Goal: Task Accomplishment & Management: Use online tool/utility

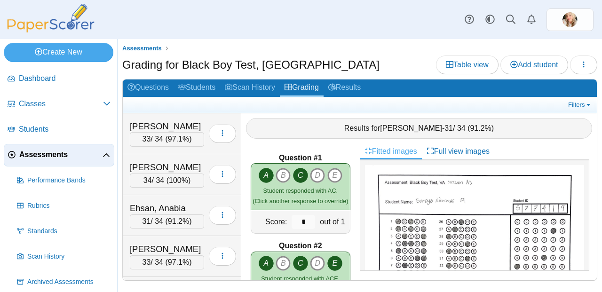
scroll to position [2879, 0]
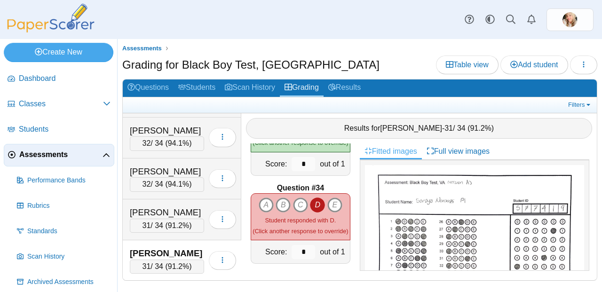
click at [166, 258] on div "Noroozi, Soraya" at bounding box center [167, 253] width 74 height 12
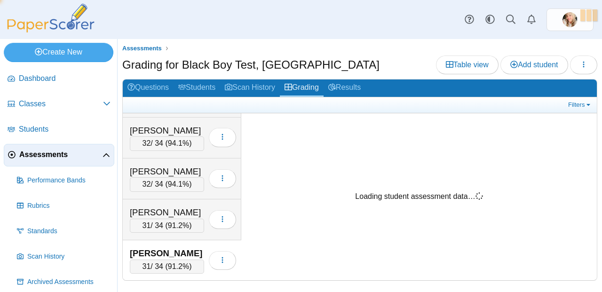
click at [184, 258] on div "Noroozi, Soraya" at bounding box center [167, 253] width 74 height 12
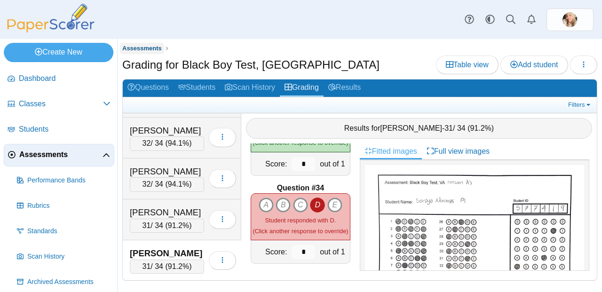
click at [146, 48] on span "Assessments" at bounding box center [142, 48] width 40 height 7
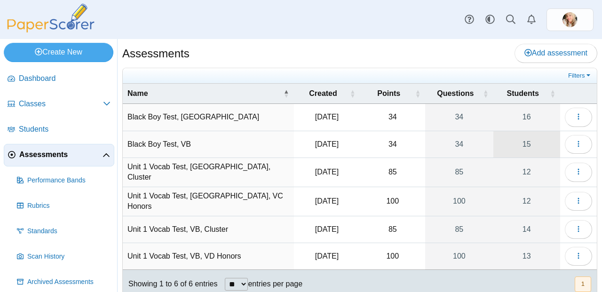
click at [515, 143] on link "15" at bounding box center [526, 144] width 67 height 26
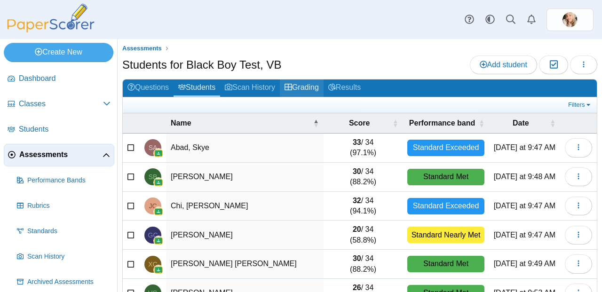
click at [324, 92] on link "Grading" at bounding box center [302, 87] width 44 height 17
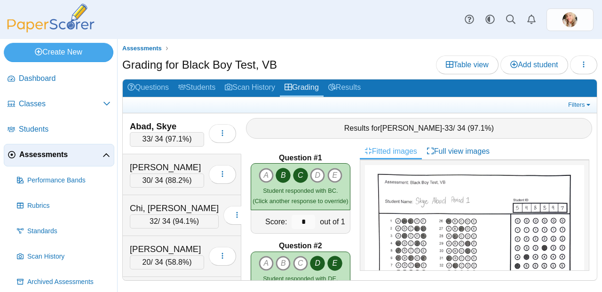
click at [177, 139] on span "97.1%" at bounding box center [178, 139] width 21 height 8
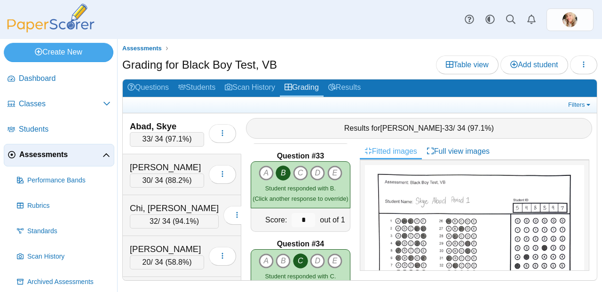
scroll to position [2879, 0]
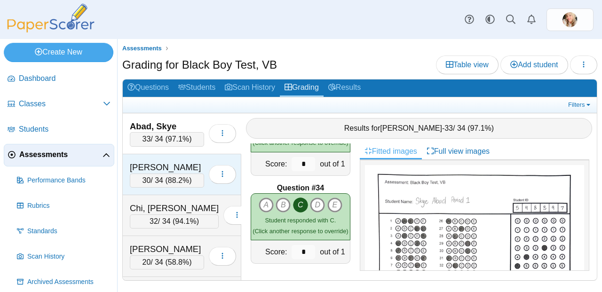
click at [159, 184] on div "30 / 34 ( 88.2% )" at bounding box center [167, 181] width 74 height 14
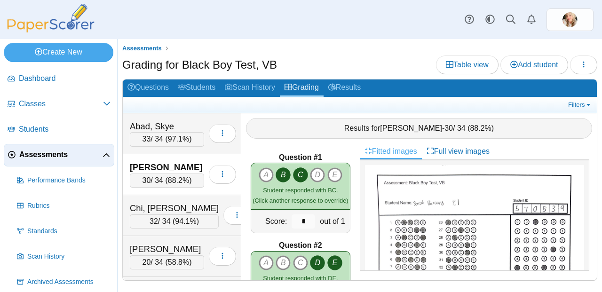
scroll to position [0, 0]
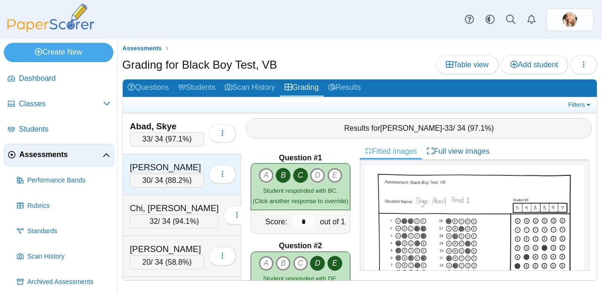
click at [191, 176] on div "30 / 34 ( 88.2% )" at bounding box center [167, 181] width 74 height 14
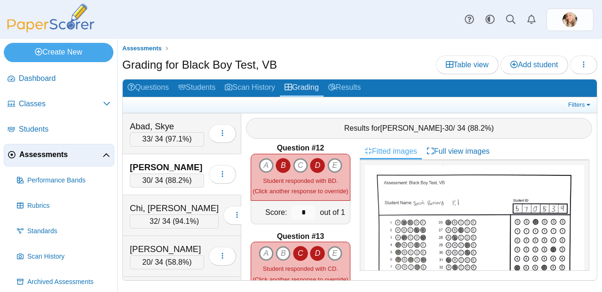
scroll to position [362, 0]
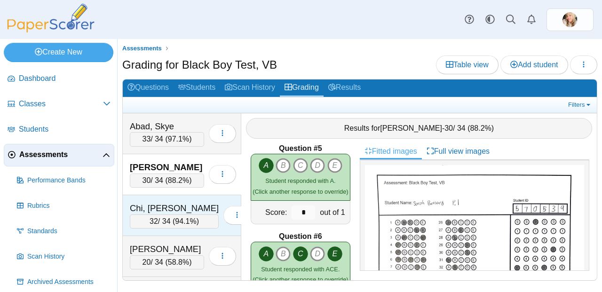
click at [176, 221] on span "94.1%" at bounding box center [185, 221] width 21 height 8
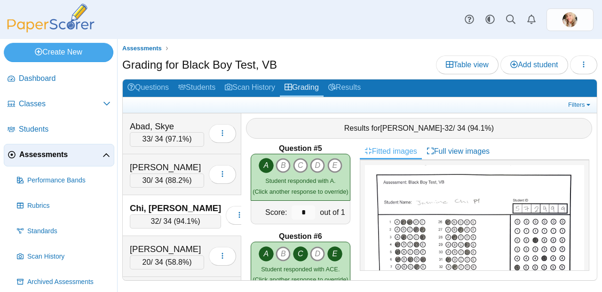
click at [176, 217] on span "94.1%" at bounding box center [186, 221] width 21 height 8
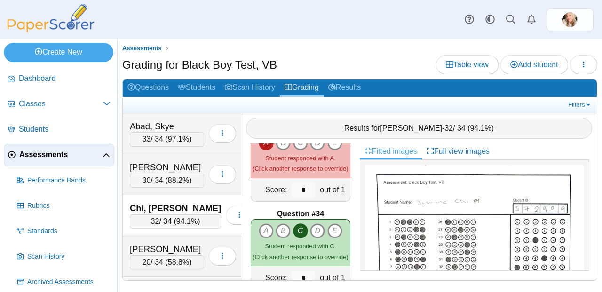
scroll to position [2879, 0]
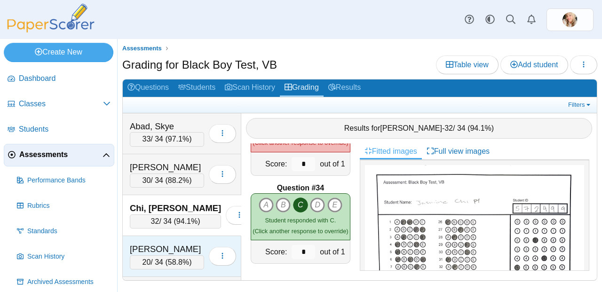
click at [175, 250] on div "[PERSON_NAME]" at bounding box center [167, 249] width 74 height 12
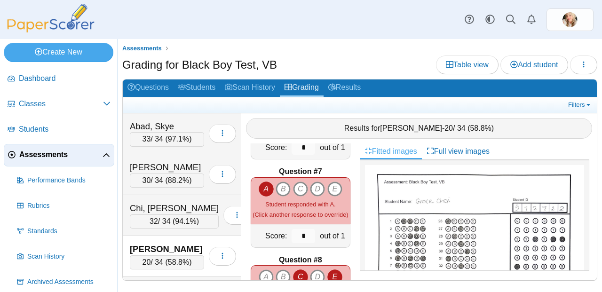
scroll to position [531, 0]
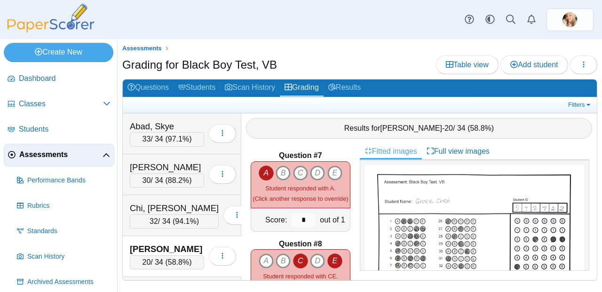
click at [295, 168] on icon "C" at bounding box center [300, 173] width 15 height 15
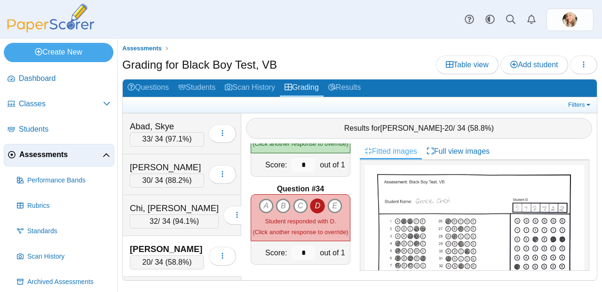
scroll to position [2879, 0]
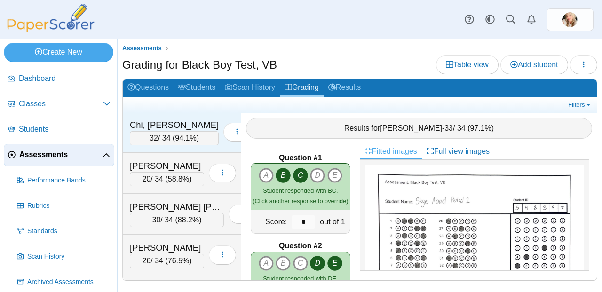
scroll to position [104, 0]
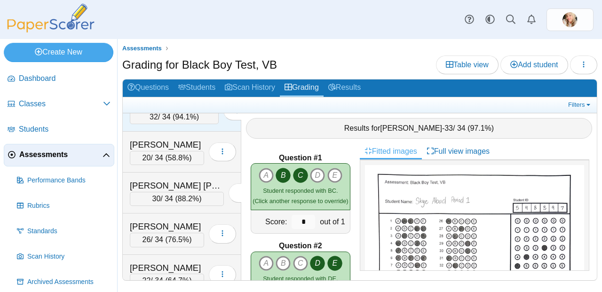
click at [165, 219] on div "Gurushankar, Vedika 26 / 34 ( 76.5% ) Loading…" at bounding box center [182, 234] width 119 height 41
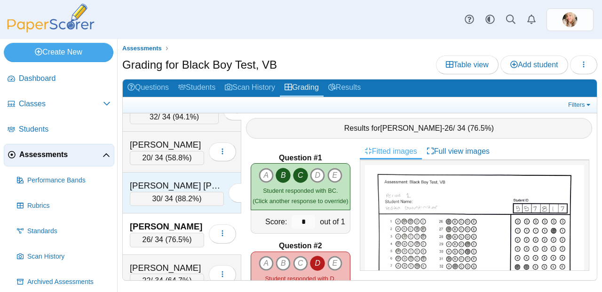
click at [172, 185] on div "[PERSON_NAME] [PERSON_NAME]" at bounding box center [177, 186] width 94 height 12
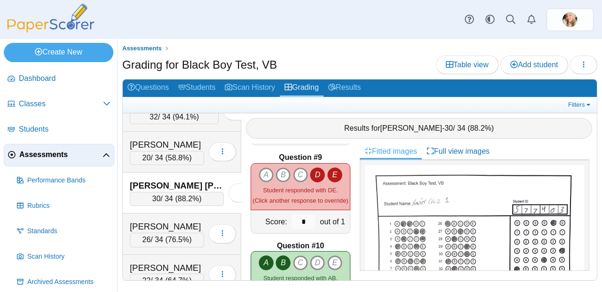
scroll to position [694, 0]
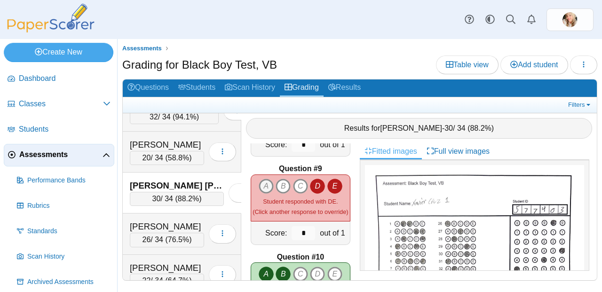
click at [260, 187] on icon "A" at bounding box center [266, 186] width 15 height 15
type input "*"
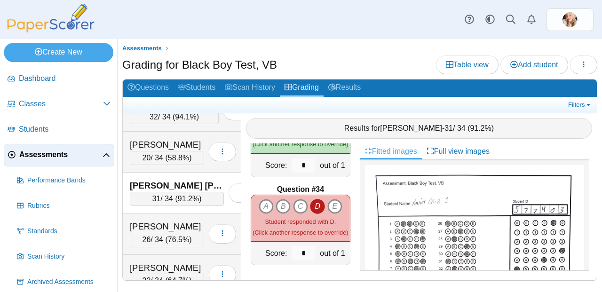
scroll to position [2879, 0]
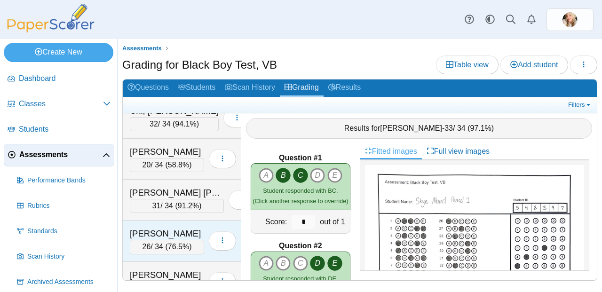
scroll to position [105, 0]
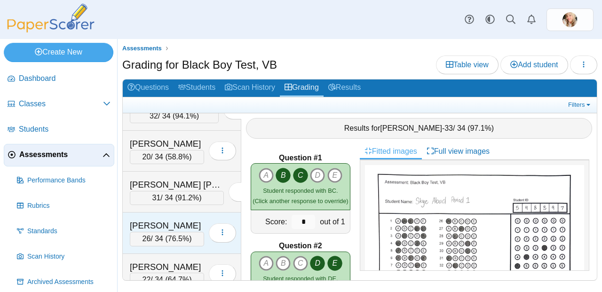
click at [175, 238] on span "76.5%" at bounding box center [178, 239] width 21 height 8
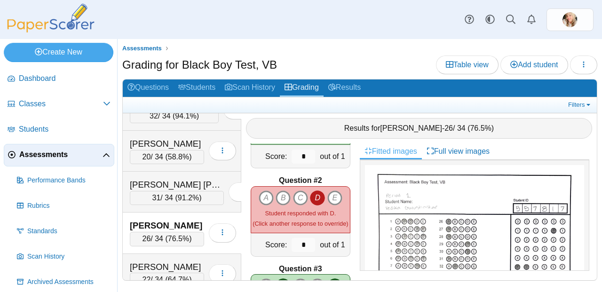
scroll to position [80, 0]
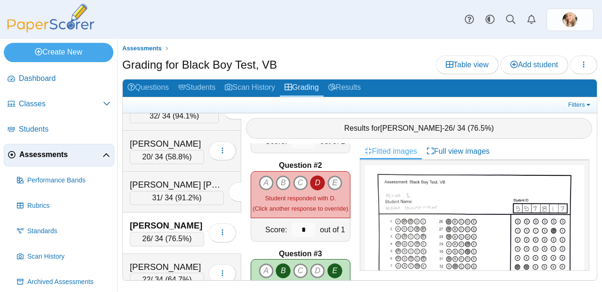
click at [332, 177] on icon "E" at bounding box center [334, 182] width 15 height 15
type input "*"
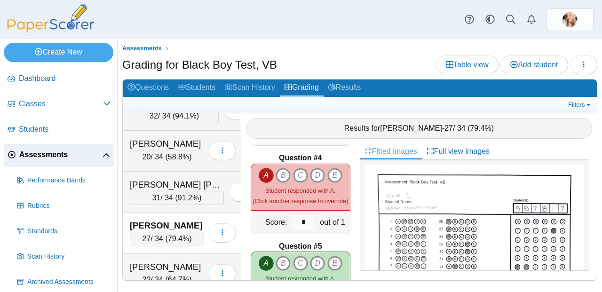
scroll to position [254, 0]
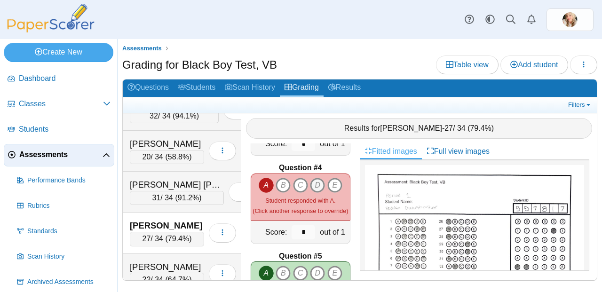
click at [310, 186] on icon "D" at bounding box center [317, 185] width 15 height 15
type input "*"
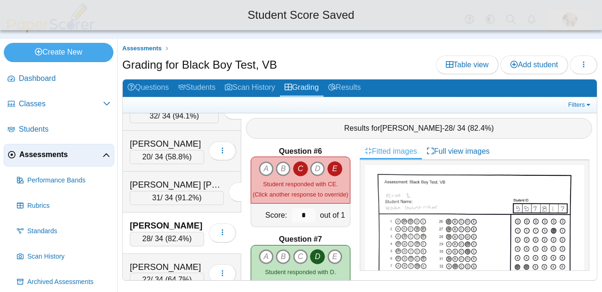
scroll to position [446, 0]
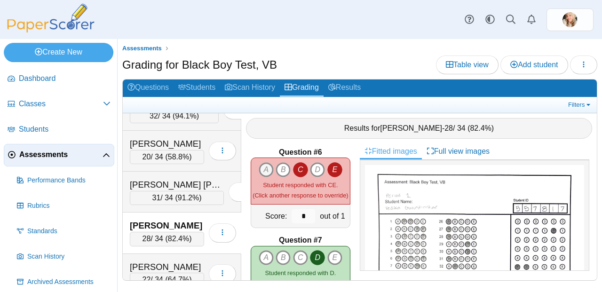
click at [266, 162] on icon "A" at bounding box center [266, 169] width 15 height 15
type input "*"
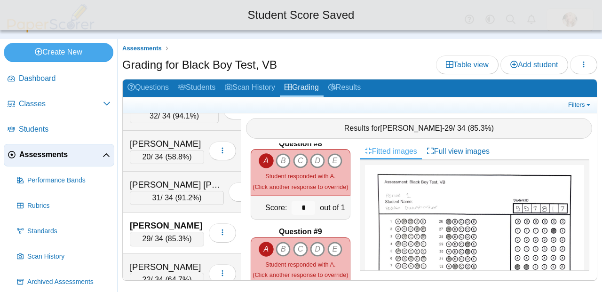
scroll to position [620, 0]
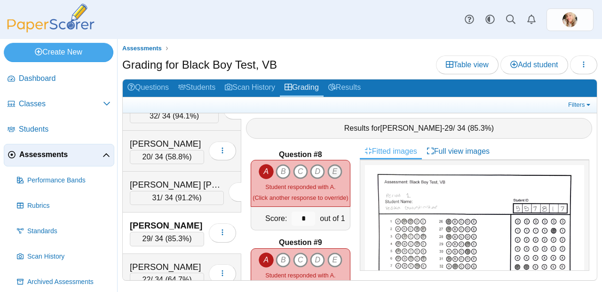
click at [327, 166] on icon "E" at bounding box center [334, 171] width 15 height 15
type input "*"
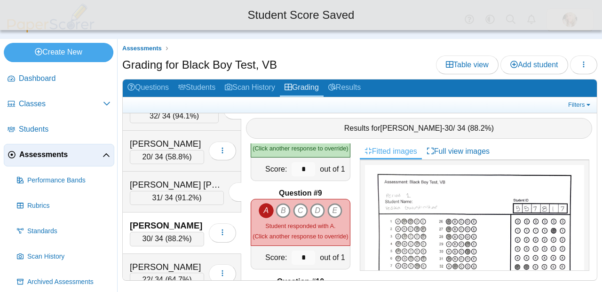
scroll to position [672, 0]
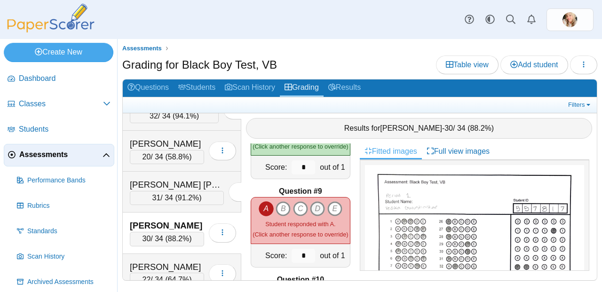
click at [315, 202] on icon "D" at bounding box center [317, 208] width 15 height 15
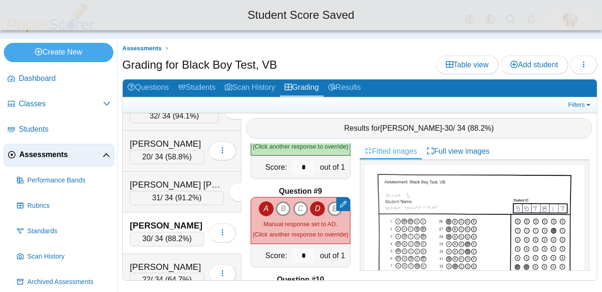
click at [327, 203] on icon "E" at bounding box center [334, 208] width 15 height 15
type input "*"
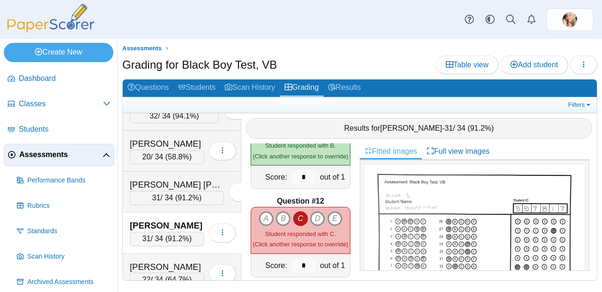
scroll to position [947, 0]
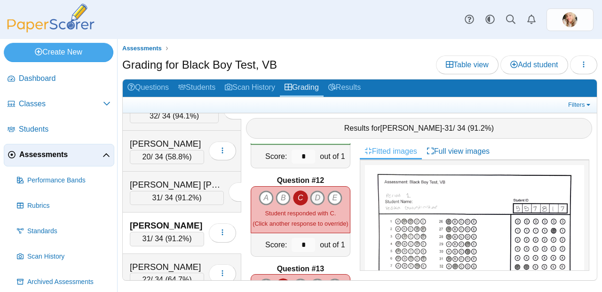
click at [315, 193] on icon "D" at bounding box center [317, 198] width 15 height 15
type input "*"
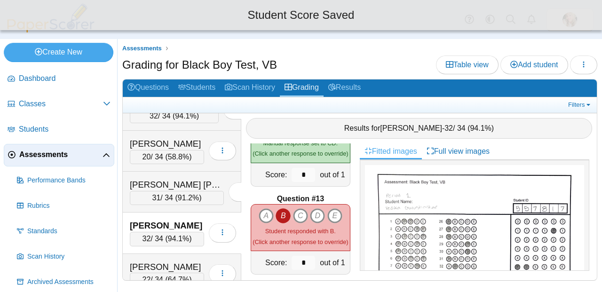
scroll to position [1017, 0]
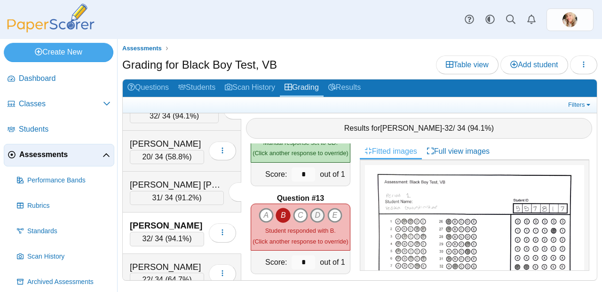
click at [315, 214] on icon "D" at bounding box center [317, 215] width 15 height 15
type input "*"
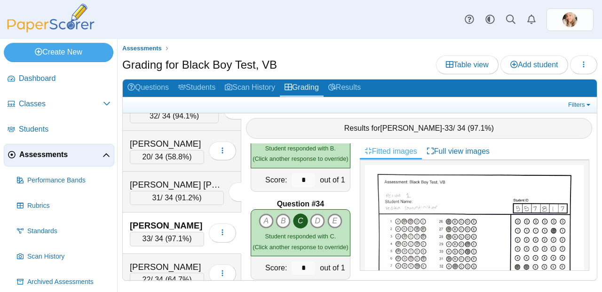
scroll to position [2879, 0]
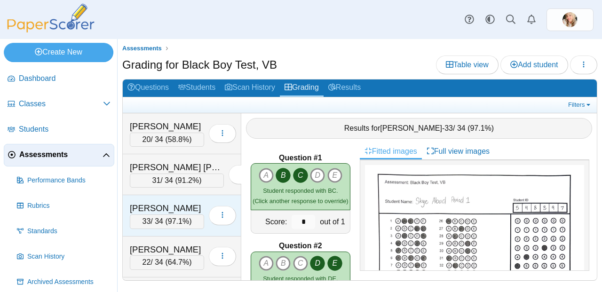
scroll to position [168, 0]
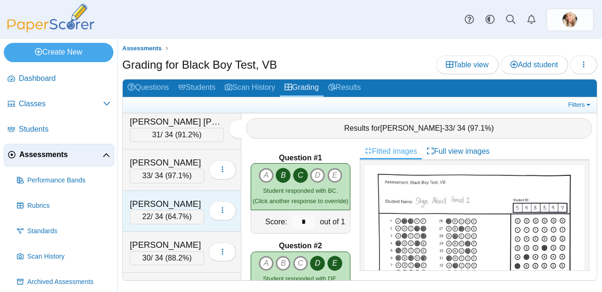
click at [185, 223] on div "22 / 34 ( 64.7% )" at bounding box center [167, 217] width 74 height 14
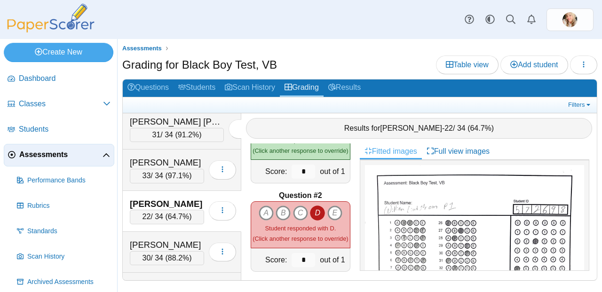
scroll to position [54, 0]
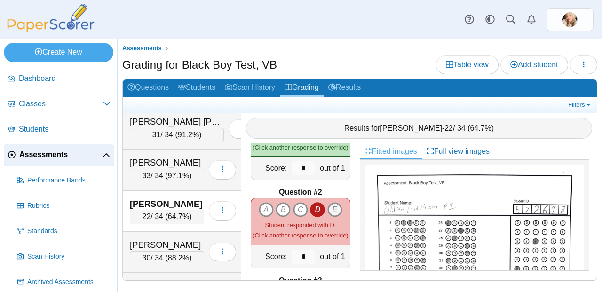
click at [329, 204] on icon "E" at bounding box center [334, 209] width 15 height 15
type input "*"
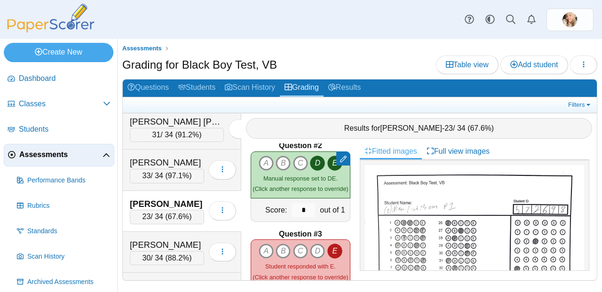
scroll to position [115, 0]
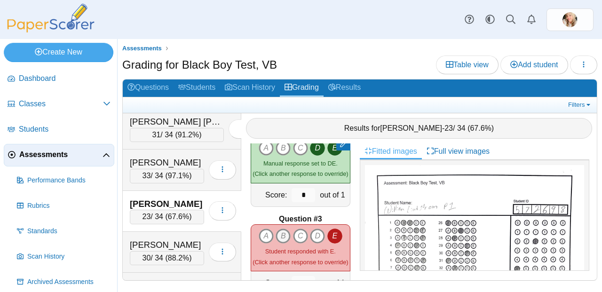
click at [284, 229] on icon "B" at bounding box center [283, 236] width 15 height 15
type input "*"
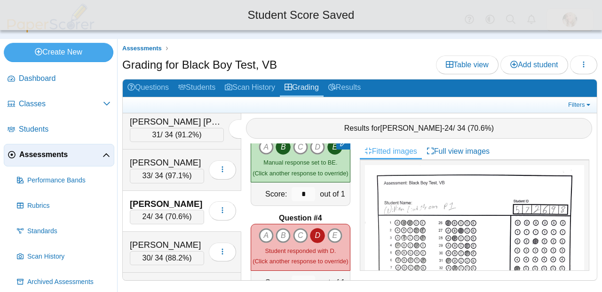
scroll to position [204, 0]
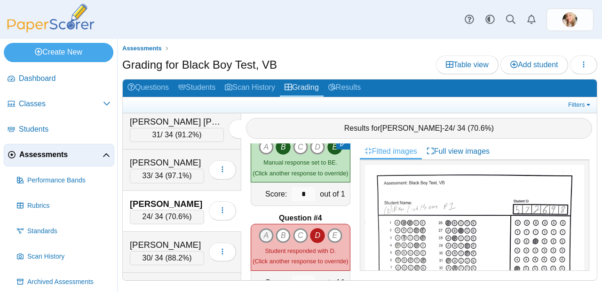
click at [265, 228] on icon "A" at bounding box center [266, 235] width 15 height 15
type input "*"
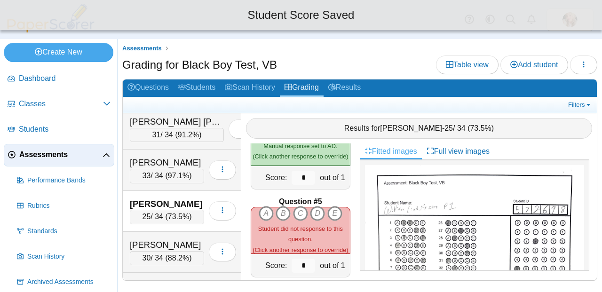
scroll to position [316, 0]
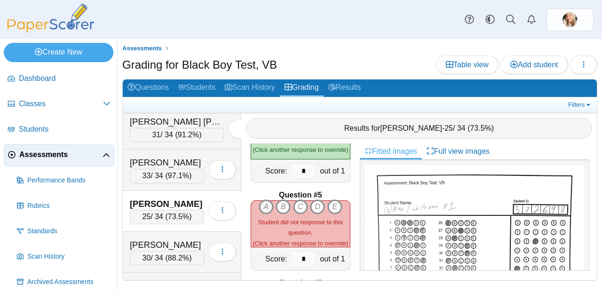
click at [267, 202] on icon "A" at bounding box center [266, 206] width 15 height 15
type input "*"
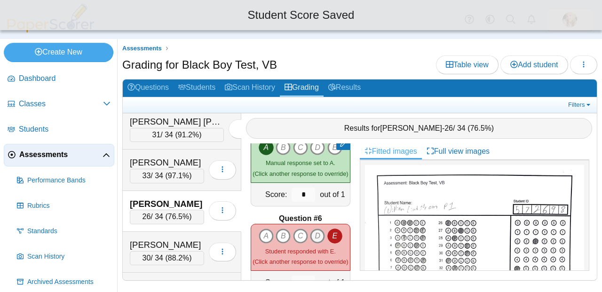
scroll to position [387, 0]
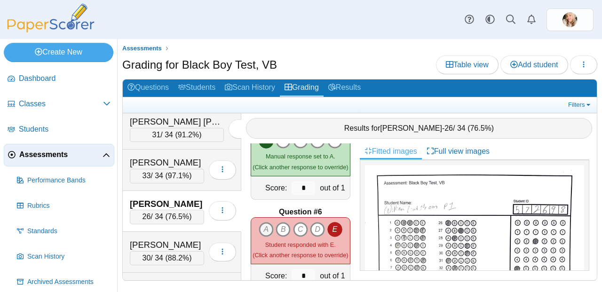
click at [265, 224] on icon "A" at bounding box center [266, 229] width 15 height 15
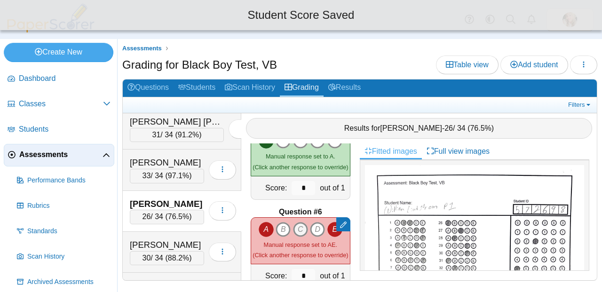
click at [297, 223] on icon "C" at bounding box center [300, 229] width 15 height 15
type input "*"
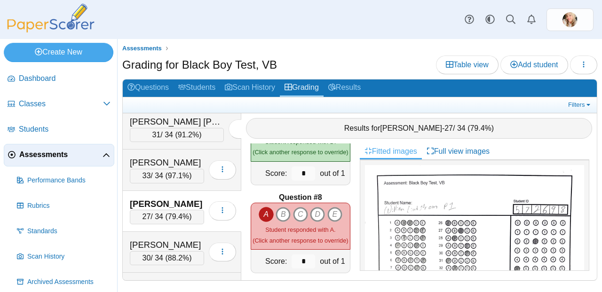
scroll to position [589, 0]
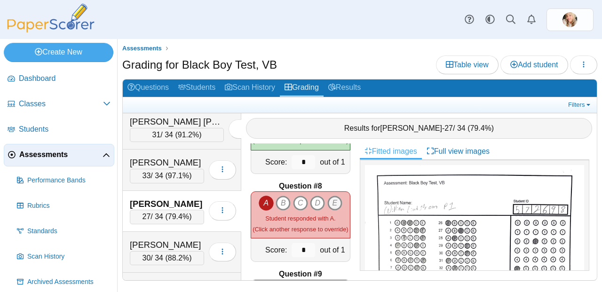
click at [333, 197] on icon "E" at bounding box center [334, 203] width 15 height 15
type input "*"
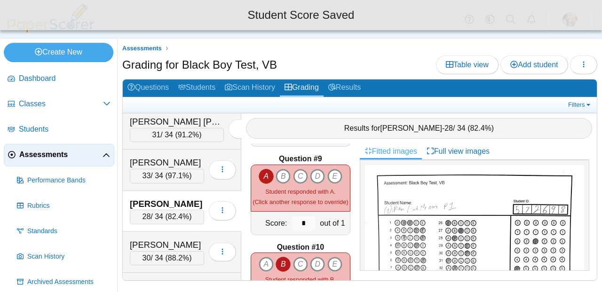
scroll to position [704, 0]
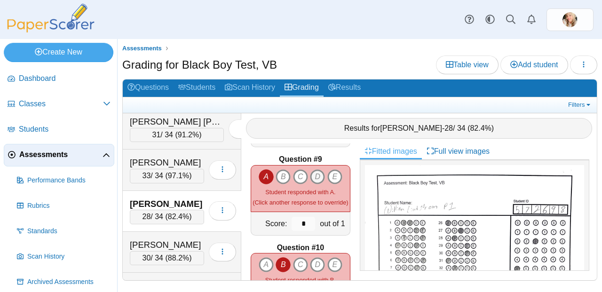
click at [318, 169] on icon "D" at bounding box center [317, 176] width 15 height 15
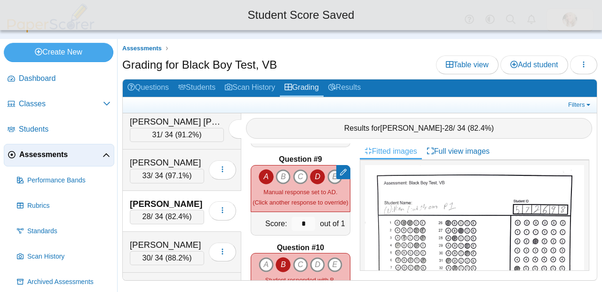
click at [327, 170] on icon "E" at bounding box center [334, 176] width 15 height 15
type input "*"
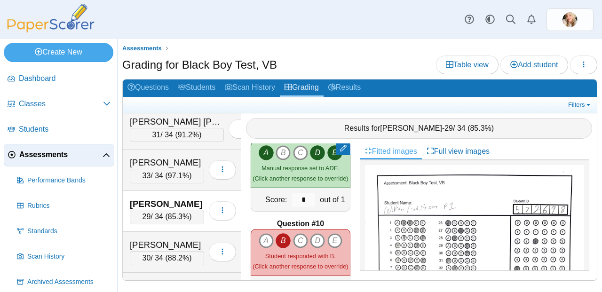
scroll to position [788, 0]
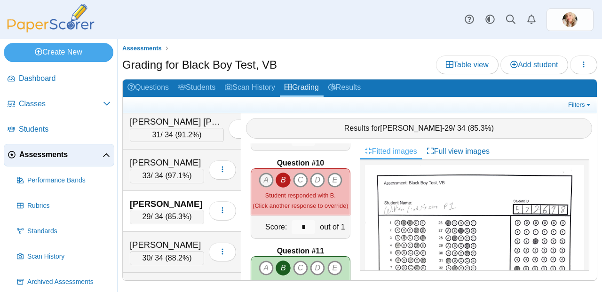
click at [270, 175] on icon "A" at bounding box center [266, 180] width 15 height 15
type input "*"
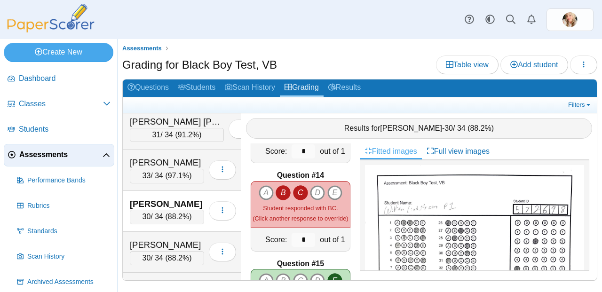
scroll to position [1129, 0]
click at [333, 186] on icon "E" at bounding box center [334, 192] width 15 height 15
type input "*"
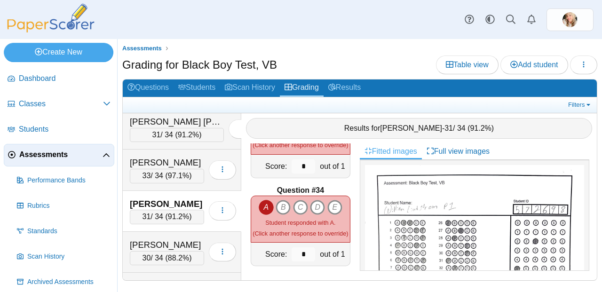
scroll to position [2879, 0]
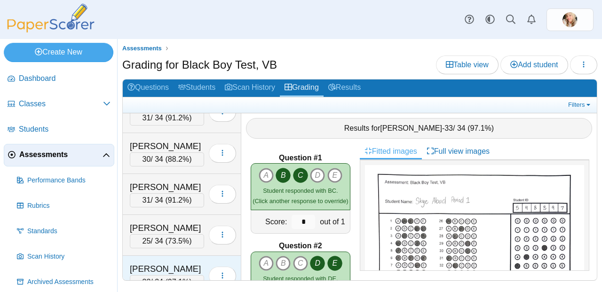
scroll to position [223, 0]
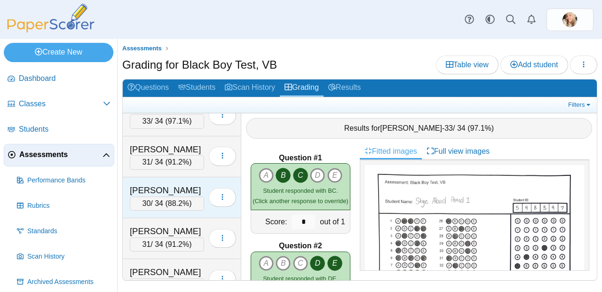
click at [158, 197] on div "30 / 34 ( 88.2% )" at bounding box center [167, 204] width 74 height 14
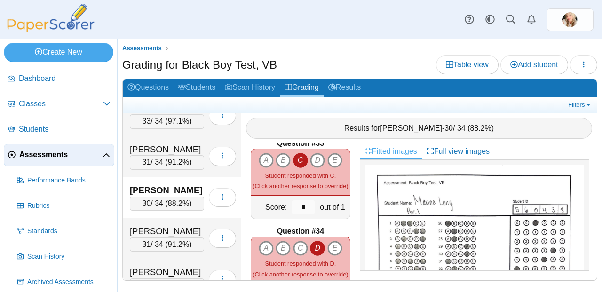
scroll to position [2879, 0]
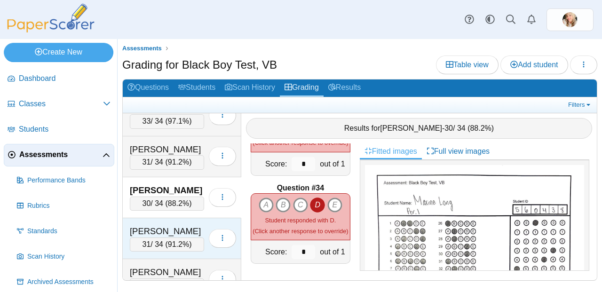
click at [148, 238] on div "31 / 34 ( 91.2% )" at bounding box center [167, 245] width 74 height 14
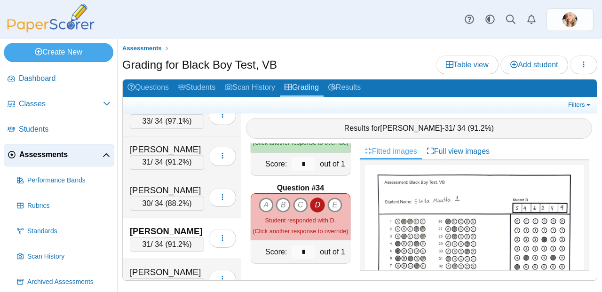
click at [178, 240] on span "91.2%" at bounding box center [178, 244] width 21 height 8
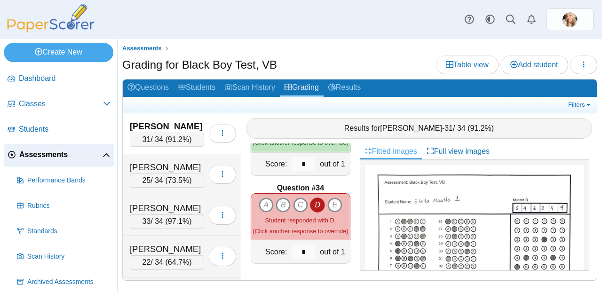
scroll to position [321, 0]
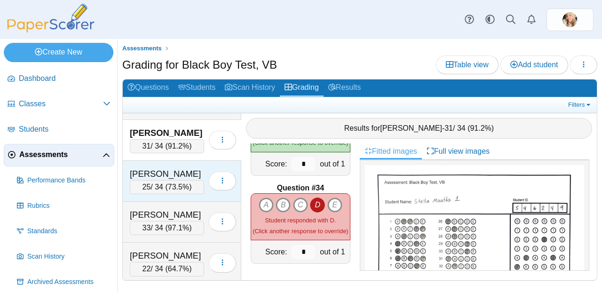
click at [180, 189] on span "73.5%" at bounding box center [178, 187] width 21 height 8
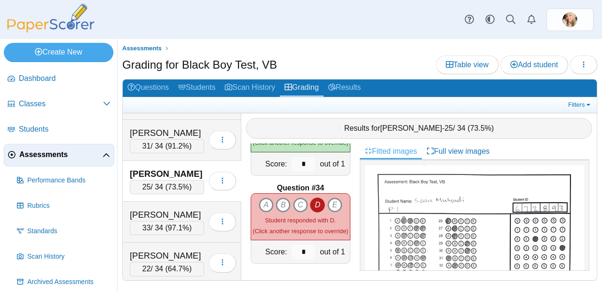
click at [178, 188] on span "73.5%" at bounding box center [178, 187] width 21 height 8
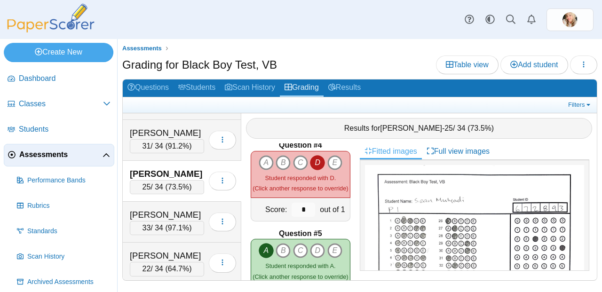
scroll to position [259, 0]
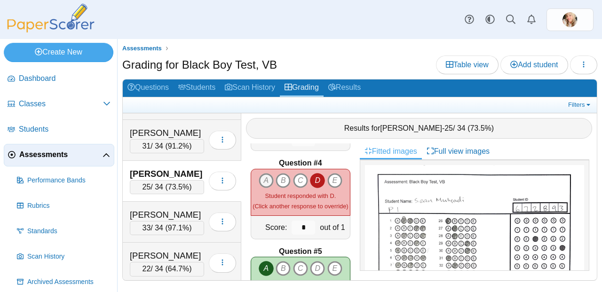
click at [260, 178] on icon "A" at bounding box center [266, 180] width 15 height 15
type input "*"
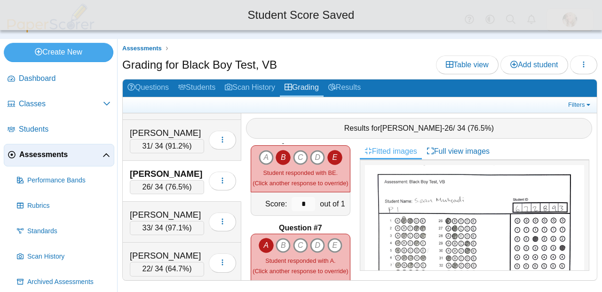
scroll to position [426, 0]
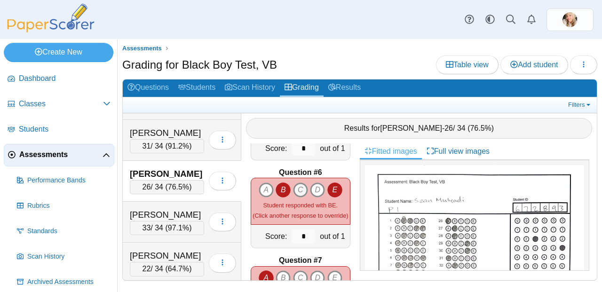
click at [303, 186] on icon "C" at bounding box center [300, 190] width 15 height 15
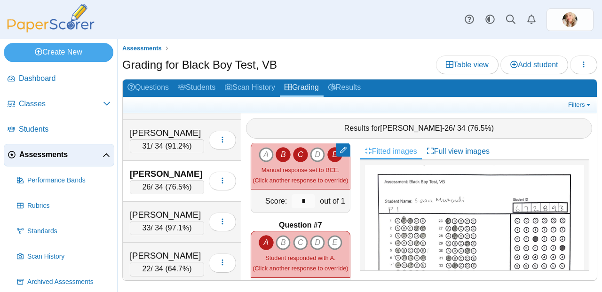
scroll to position [462, 0]
click at [296, 238] on icon "C" at bounding box center [300, 242] width 15 height 15
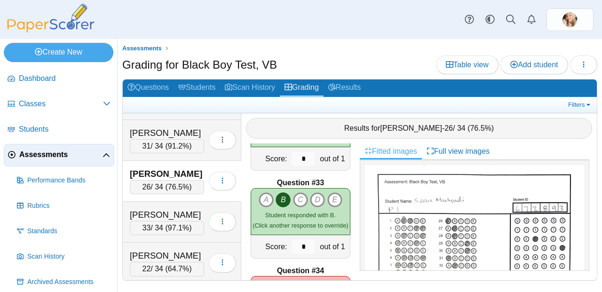
scroll to position [2879, 0]
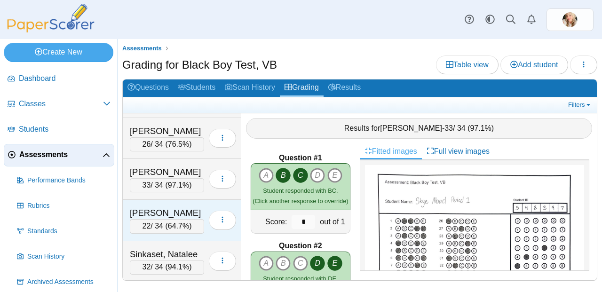
scroll to position [362, 0]
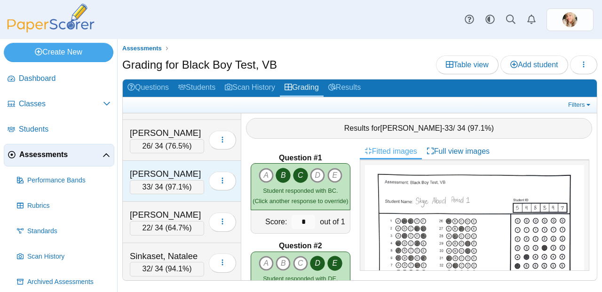
click at [177, 194] on div "[PERSON_NAME] 33 / 34 ( 97.1% ) Loading…" at bounding box center [182, 181] width 119 height 41
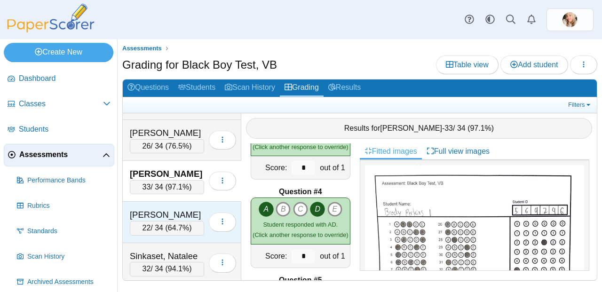
scroll to position [164, 0]
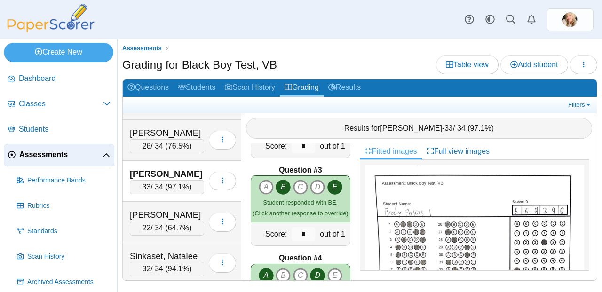
click at [163, 181] on div "33 / 34 ( 97.1% )" at bounding box center [167, 187] width 74 height 14
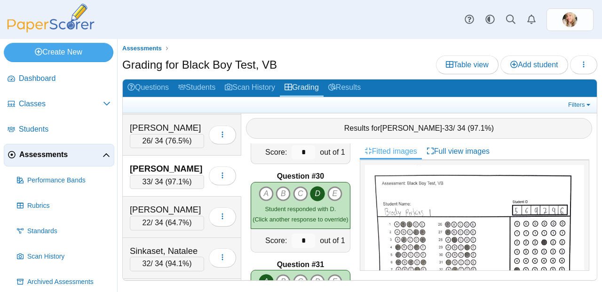
scroll to position [2879, 0]
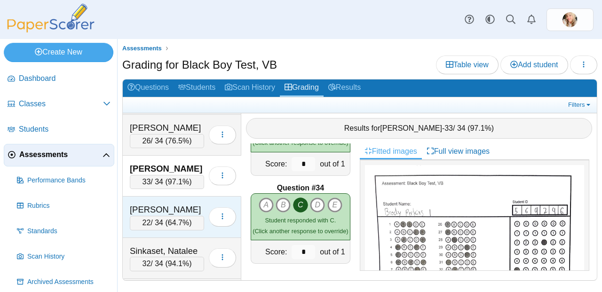
click at [184, 219] on span "64.7%" at bounding box center [178, 223] width 21 height 8
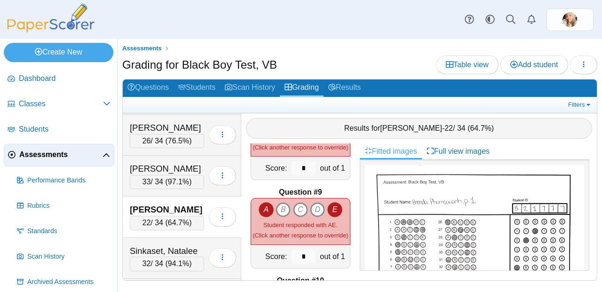
scroll to position [684, 0]
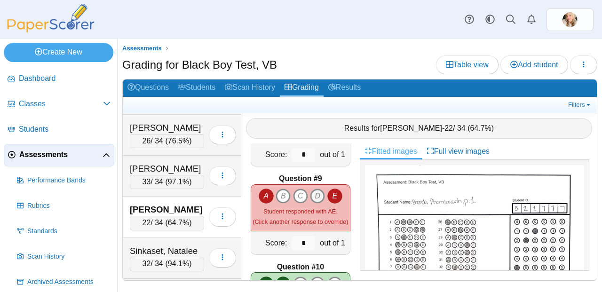
click at [310, 191] on icon "D" at bounding box center [317, 196] width 15 height 15
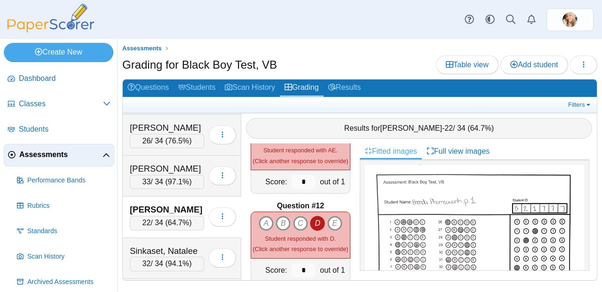
scroll to position [948, 0]
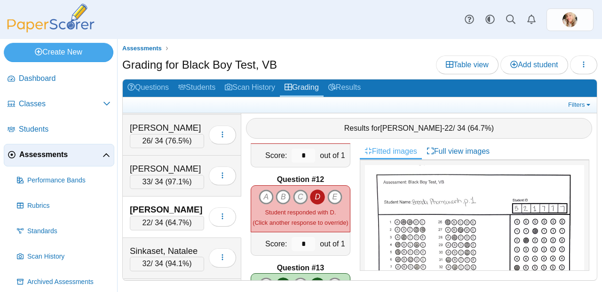
click at [302, 193] on icon "C" at bounding box center [300, 197] width 15 height 15
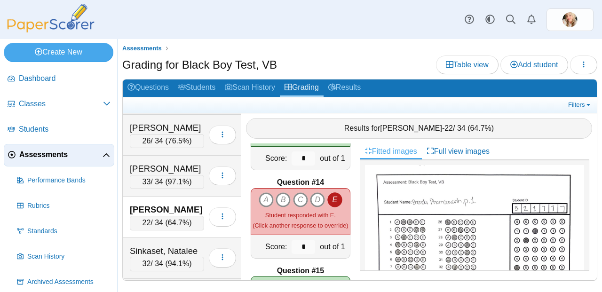
scroll to position [1120, 0]
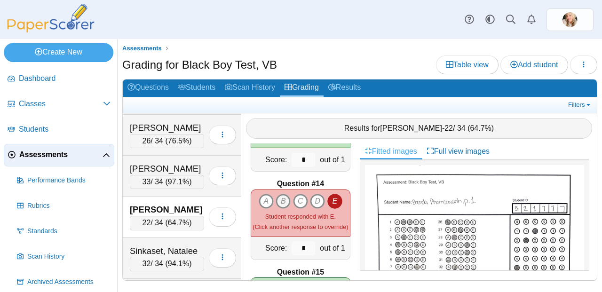
click at [280, 195] on icon "B" at bounding box center [283, 201] width 15 height 15
click at [294, 196] on icon "C" at bounding box center [300, 201] width 15 height 15
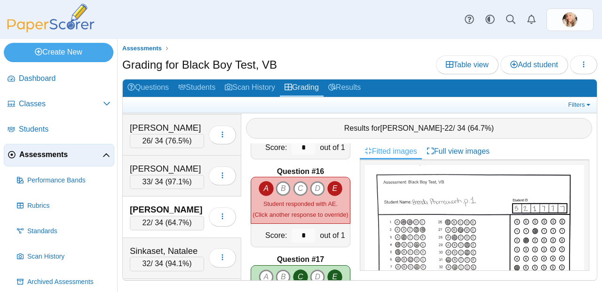
scroll to position [1310, 0]
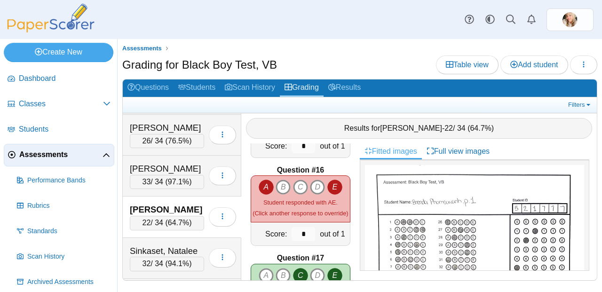
drag, startPoint x: 299, startPoint y: 186, endPoint x: 299, endPoint y: 195, distance: 8.9
click at [298, 186] on icon "C" at bounding box center [300, 187] width 15 height 15
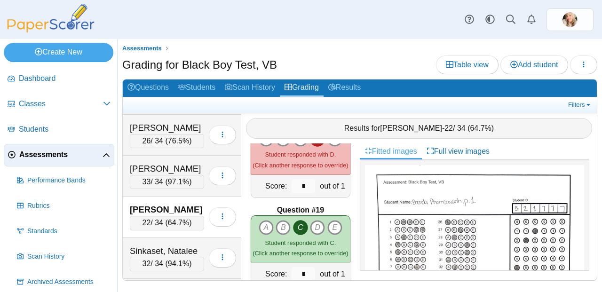
scroll to position [1461, 0]
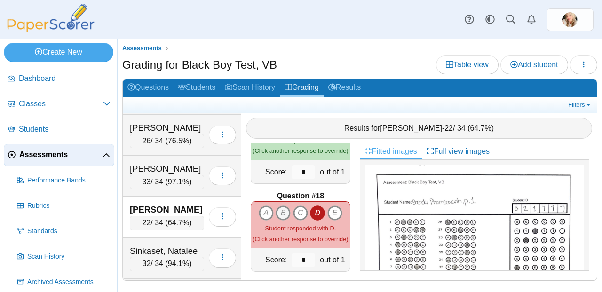
click at [284, 206] on icon "B" at bounding box center [283, 213] width 15 height 15
click at [297, 206] on icon "C" at bounding box center [300, 213] width 15 height 15
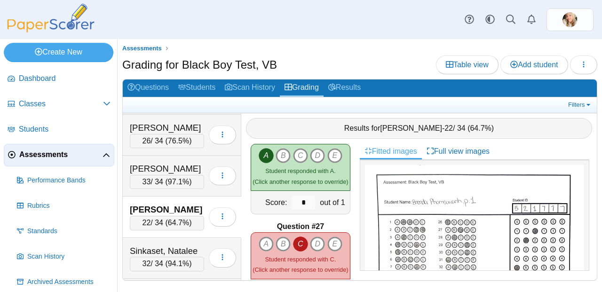
scroll to position [2225, 0]
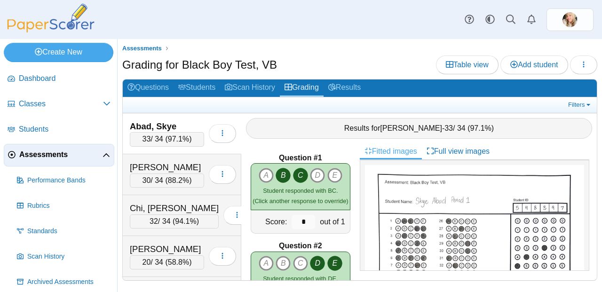
scroll to position [447, 0]
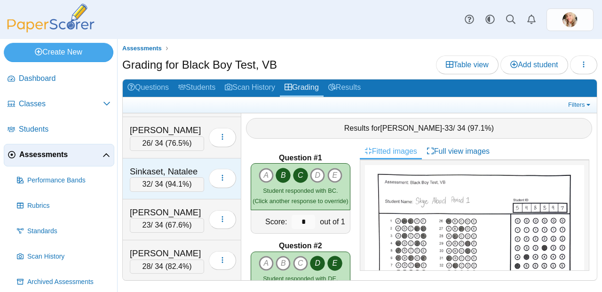
click at [172, 185] on span "94.1%" at bounding box center [178, 184] width 21 height 8
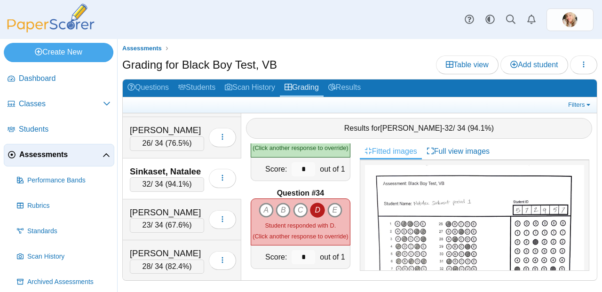
scroll to position [2879, 0]
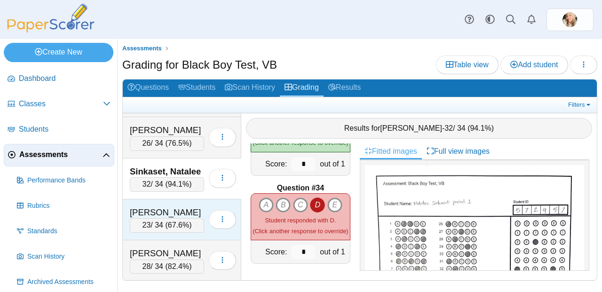
click at [181, 224] on span "67.6%" at bounding box center [178, 225] width 21 height 8
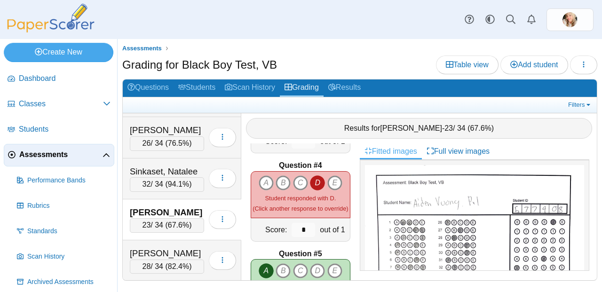
scroll to position [179, 0]
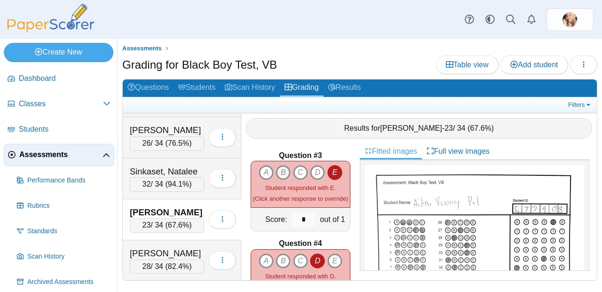
click at [285, 167] on icon "B" at bounding box center [283, 172] width 15 height 15
type input "*"
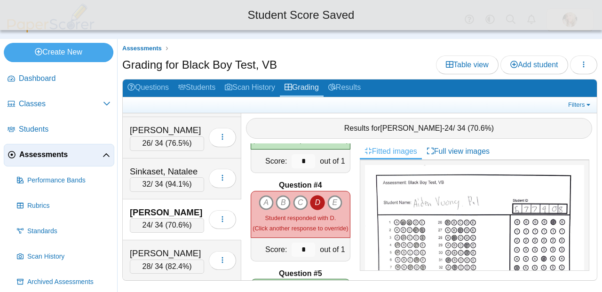
scroll to position [255, 0]
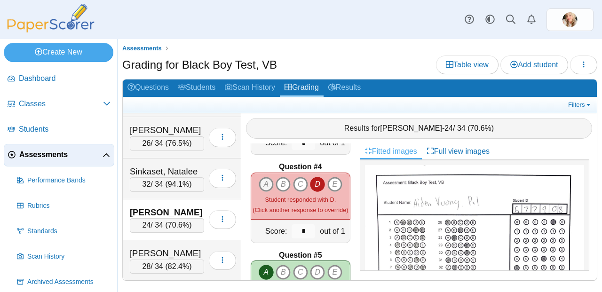
click at [269, 179] on icon "A" at bounding box center [266, 184] width 15 height 15
type input "*"
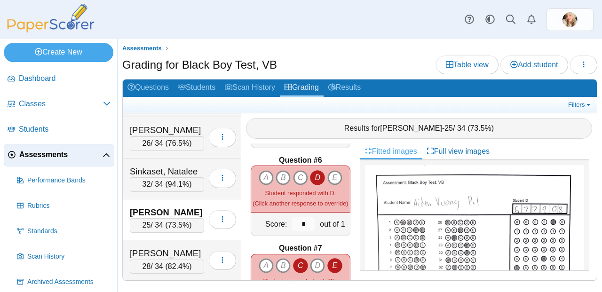
scroll to position [491, 0]
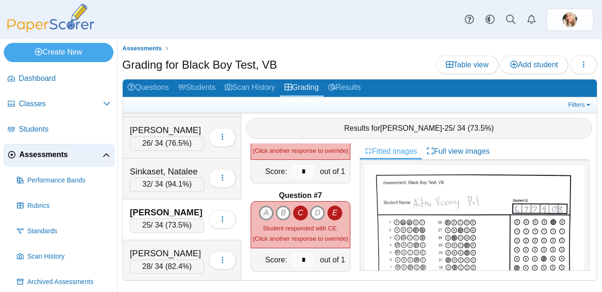
click at [266, 206] on icon "A" at bounding box center [266, 213] width 15 height 15
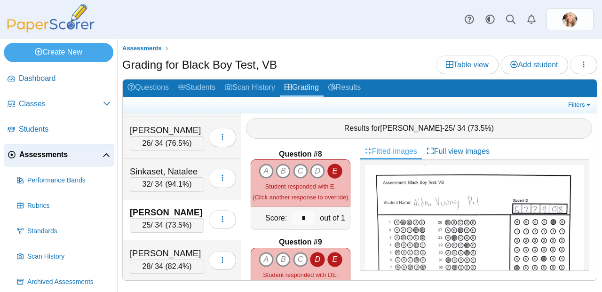
scroll to position [619, 0]
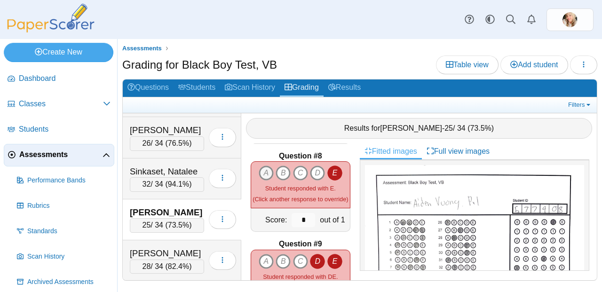
click at [264, 172] on icon "A" at bounding box center [266, 173] width 15 height 15
type input "*"
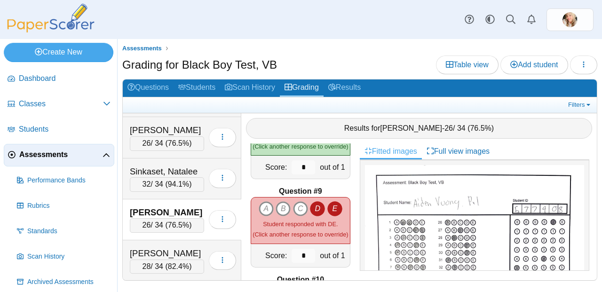
scroll to position [674, 0]
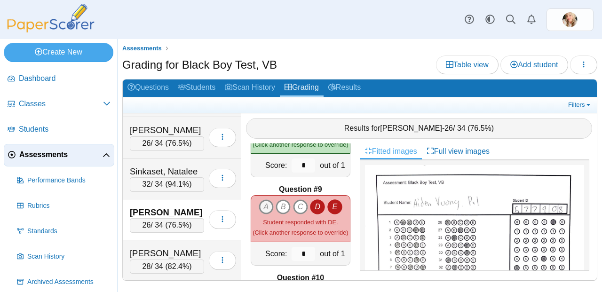
click at [261, 202] on icon "A" at bounding box center [266, 206] width 15 height 15
type input "*"
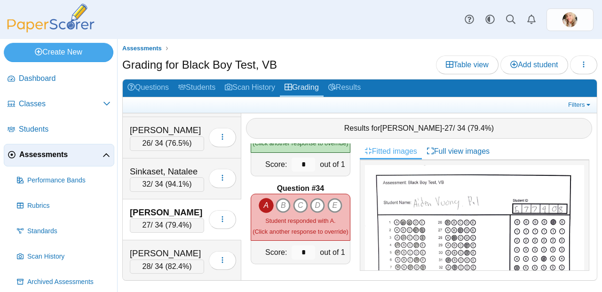
scroll to position [2879, 0]
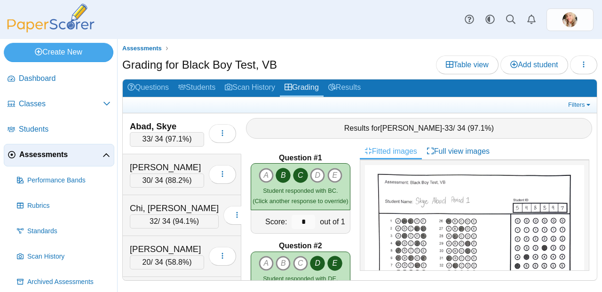
scroll to position [447, 0]
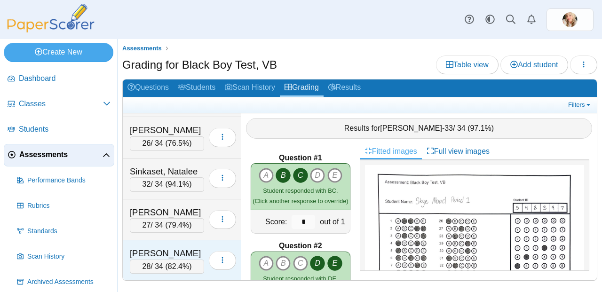
click at [177, 252] on div "[PERSON_NAME]" at bounding box center [167, 253] width 74 height 12
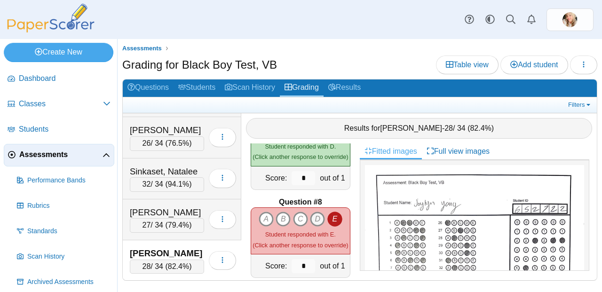
scroll to position [589, 0]
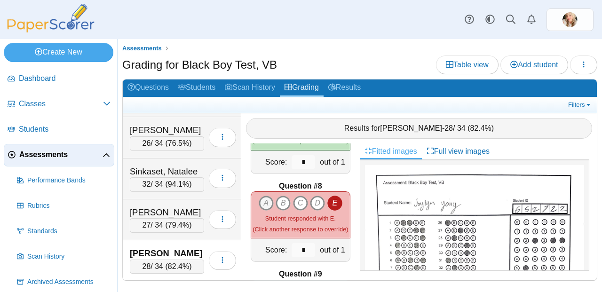
click at [260, 198] on icon "A" at bounding box center [266, 203] width 15 height 15
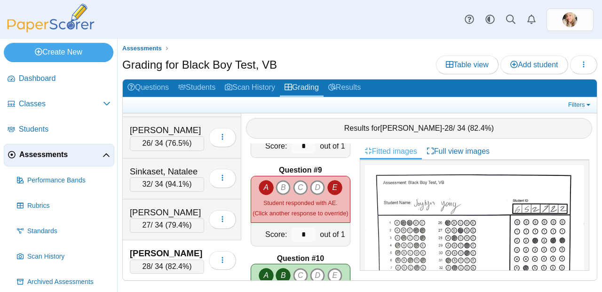
scroll to position [676, 0]
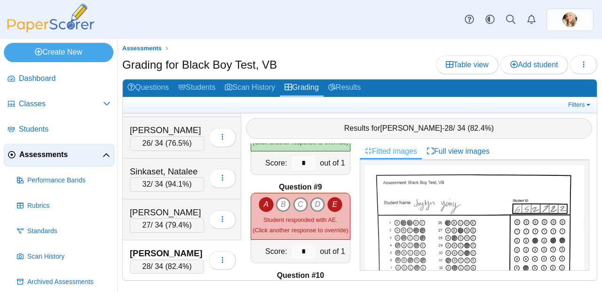
click at [311, 197] on icon "D" at bounding box center [317, 204] width 15 height 15
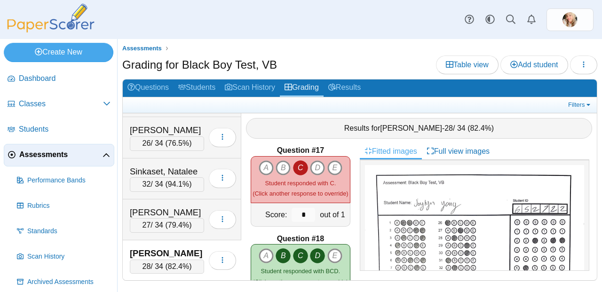
scroll to position [1343, 0]
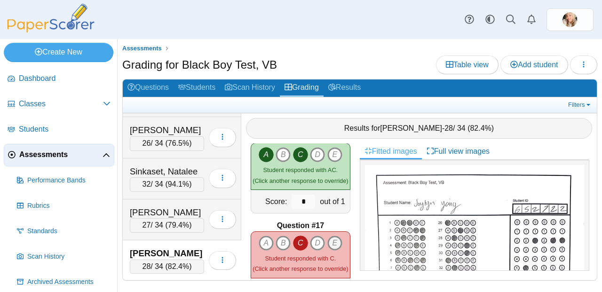
click at [328, 236] on icon "E" at bounding box center [334, 243] width 15 height 15
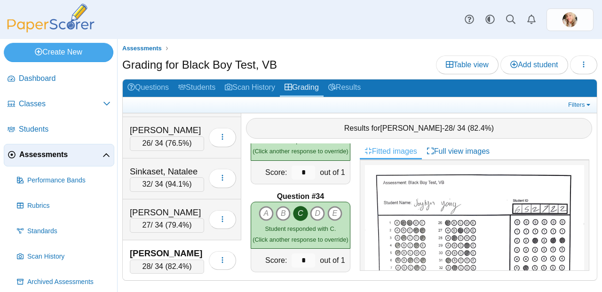
scroll to position [2879, 0]
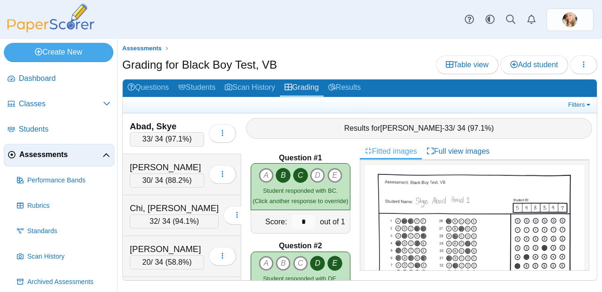
scroll to position [447, 0]
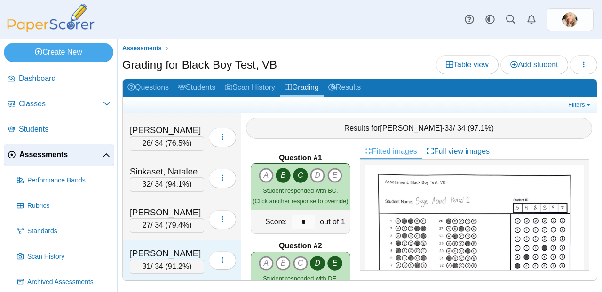
click at [159, 263] on div "31 / 34 ( 91.2% )" at bounding box center [167, 267] width 74 height 14
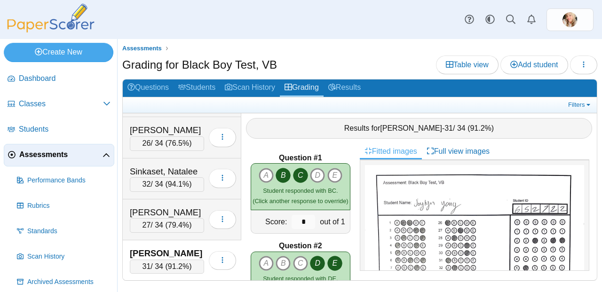
click at [58, 148] on link "Assessments" at bounding box center [59, 155] width 111 height 23
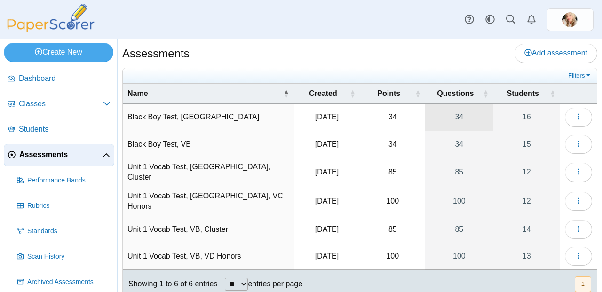
click at [446, 119] on link "34" at bounding box center [459, 117] width 68 height 26
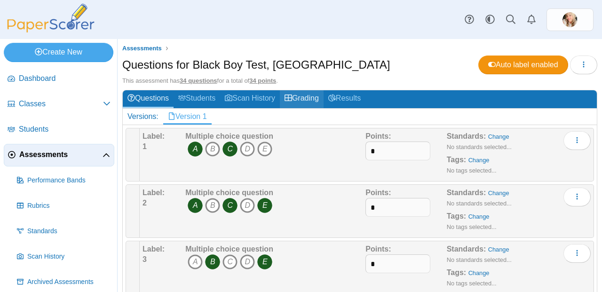
click at [306, 98] on link "Grading" at bounding box center [302, 98] width 44 height 17
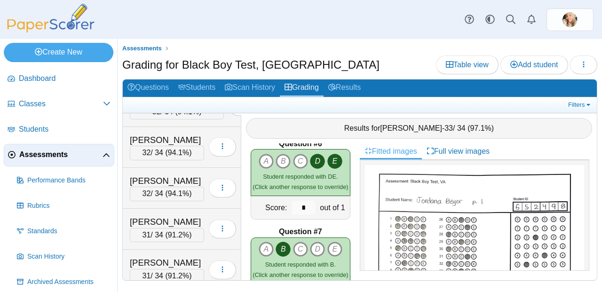
scroll to position [469, 0]
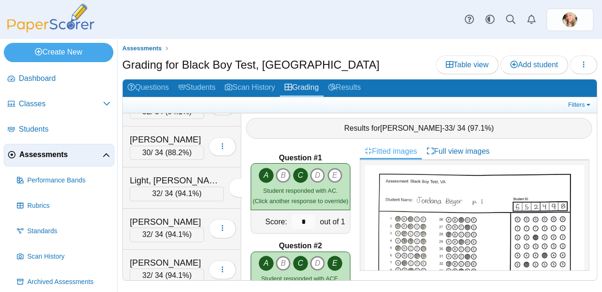
scroll to position [488, 0]
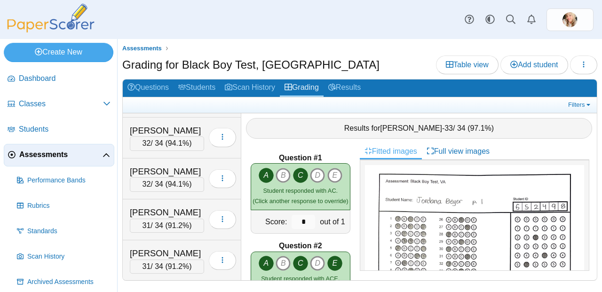
click at [45, 159] on span "Assessments" at bounding box center [60, 155] width 83 height 10
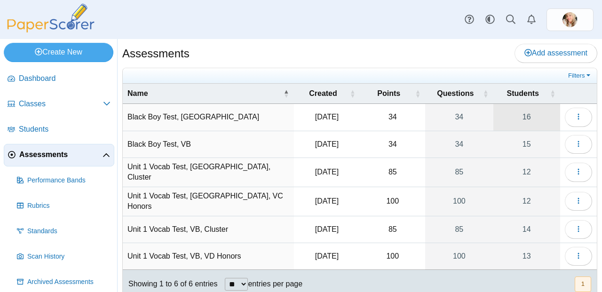
click at [524, 111] on link "16" at bounding box center [526, 117] width 67 height 26
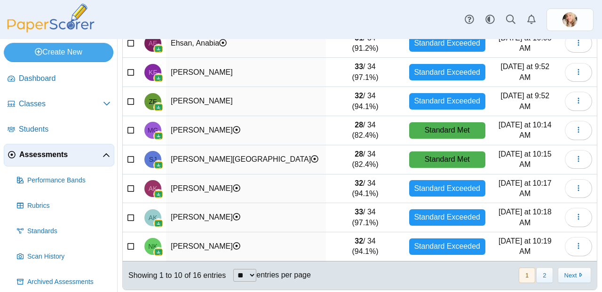
scroll to position [173, 0]
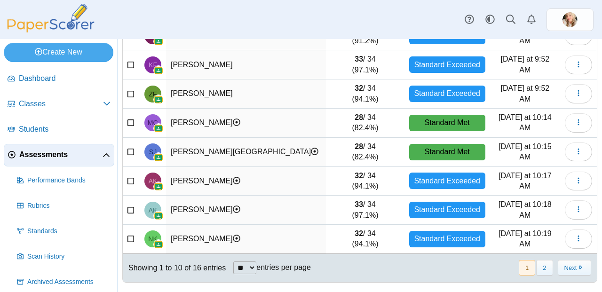
click at [245, 264] on select "** ** ** ***" at bounding box center [244, 268] width 23 height 13
select select "***"
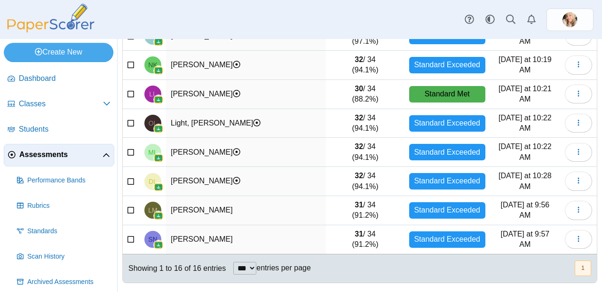
scroll to position [0, 0]
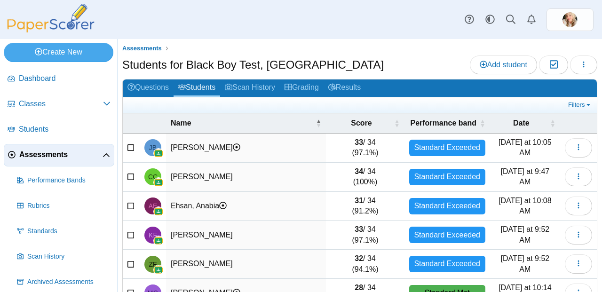
click at [52, 157] on span "Assessments" at bounding box center [60, 155] width 83 height 10
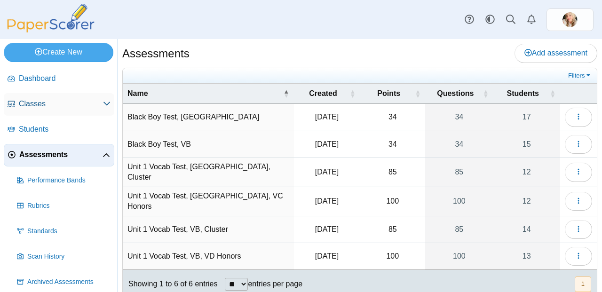
click at [47, 101] on span "Classes" at bounding box center [61, 104] width 84 height 10
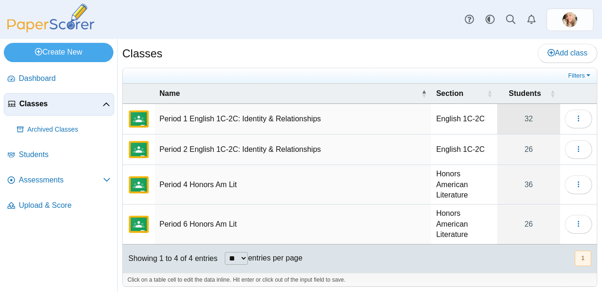
click at [531, 116] on link "32" at bounding box center [528, 119] width 63 height 30
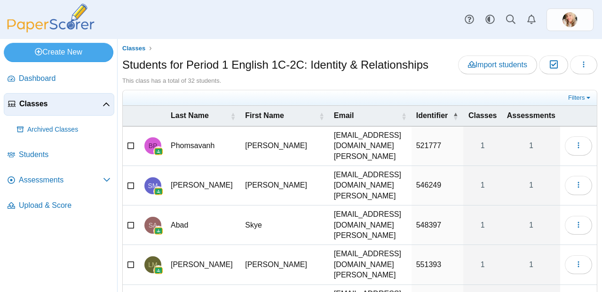
scroll to position [156, 0]
click at [64, 183] on span "Assessments" at bounding box center [61, 180] width 84 height 10
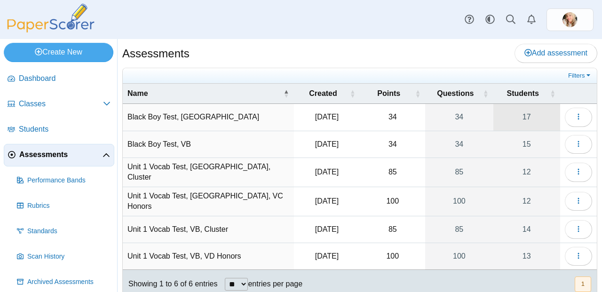
click at [524, 119] on link "17" at bounding box center [526, 117] width 67 height 26
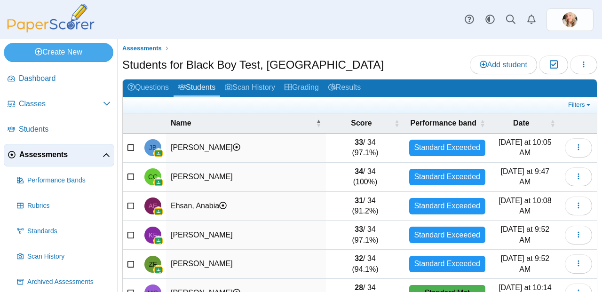
scroll to position [173, 0]
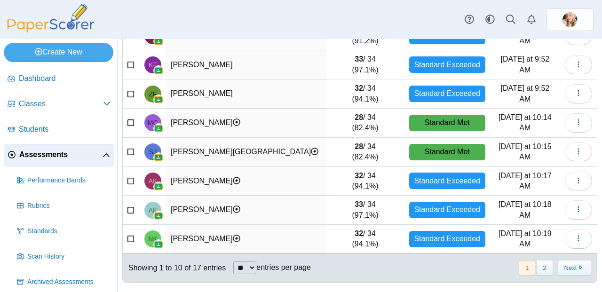
click at [251, 271] on select "** ** ** ***" at bounding box center [244, 268] width 23 height 13
select select "***"
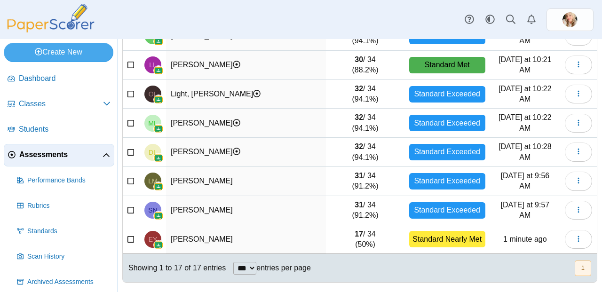
scroll to position [0, 0]
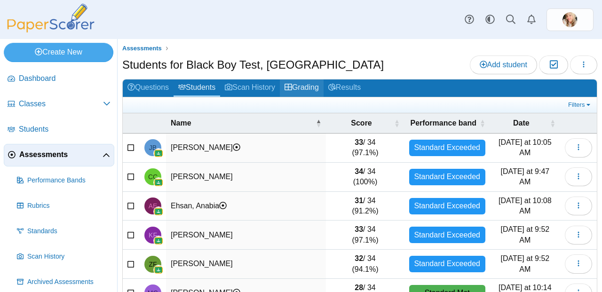
click at [318, 88] on link "Grading" at bounding box center [302, 87] width 44 height 17
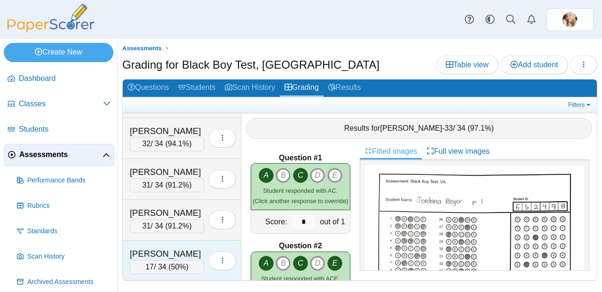
scroll to position [529, 0]
click at [162, 265] on div "17 / 34 ( 50% )" at bounding box center [167, 267] width 74 height 14
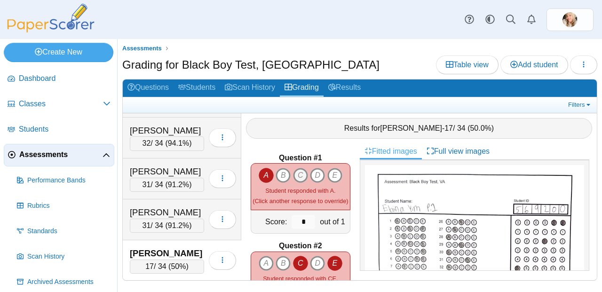
click at [300, 170] on icon "C" at bounding box center [300, 175] width 15 height 15
type input "*"
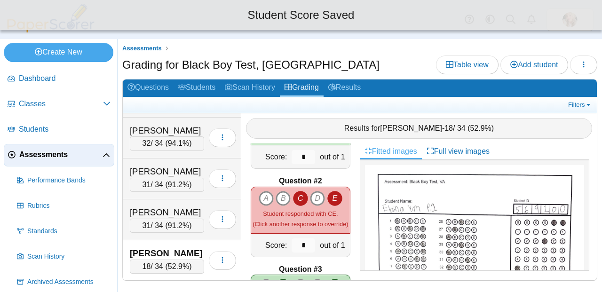
scroll to position [67, 0]
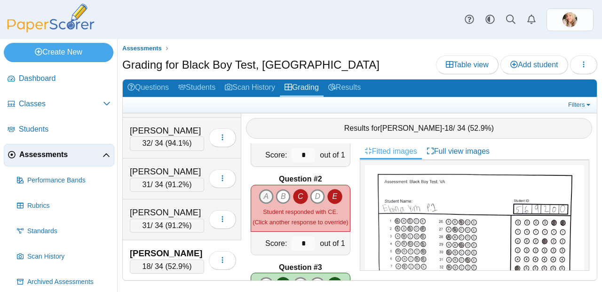
click at [266, 195] on icon "A" at bounding box center [266, 196] width 15 height 15
type input "*"
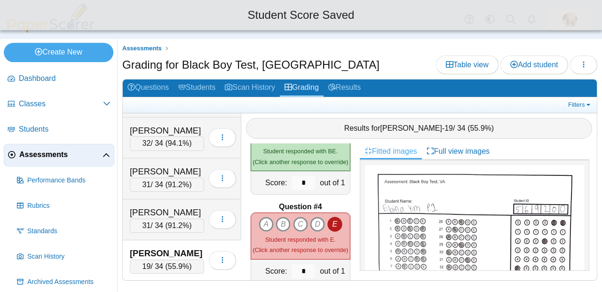
scroll to position [215, 0]
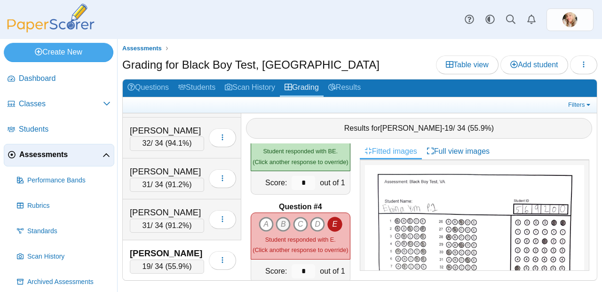
click at [276, 219] on icon "B" at bounding box center [283, 224] width 15 height 15
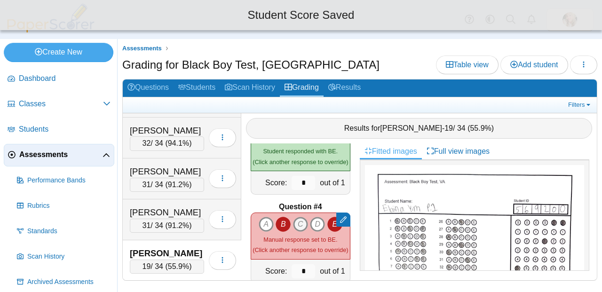
click at [295, 221] on icon "C" at bounding box center [300, 224] width 15 height 15
type input "*"
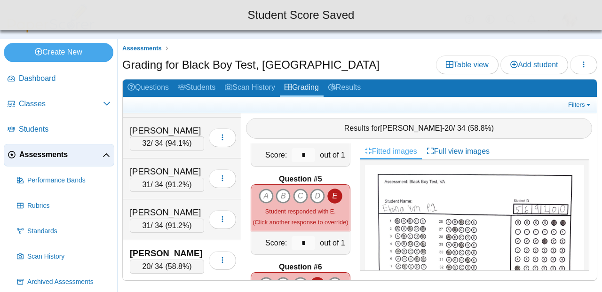
scroll to position [332, 0]
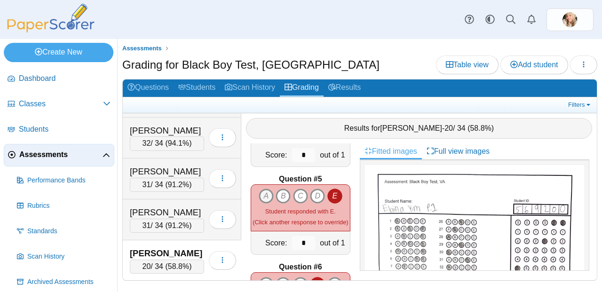
click at [268, 197] on icon "A" at bounding box center [266, 196] width 15 height 15
type input "*"
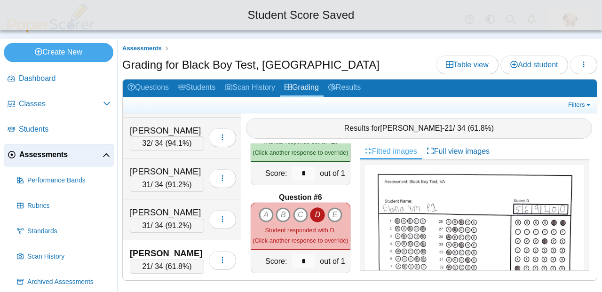
scroll to position [402, 0]
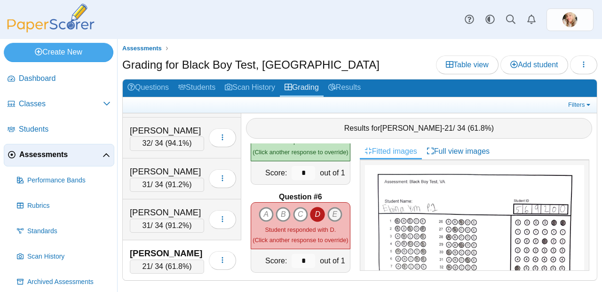
click at [337, 212] on icon "E" at bounding box center [334, 214] width 15 height 15
type input "*"
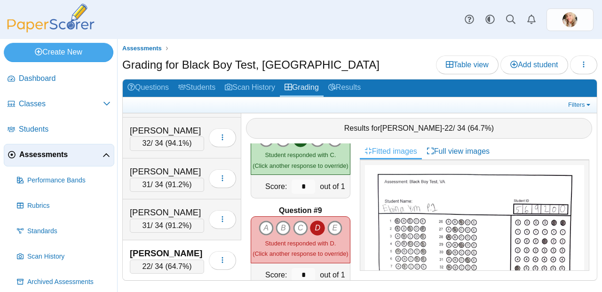
scroll to position [691, 0]
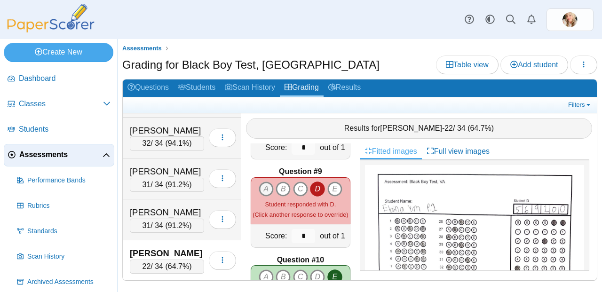
click at [266, 182] on icon "A" at bounding box center [266, 189] width 15 height 15
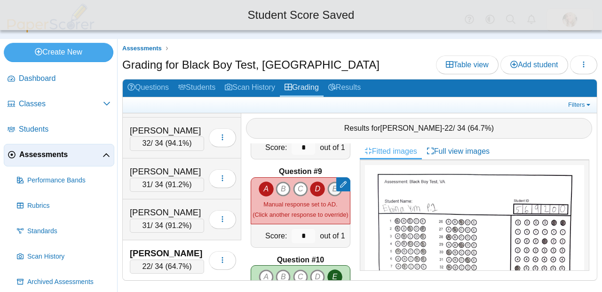
click at [327, 183] on icon "E" at bounding box center [334, 189] width 15 height 15
type input "*"
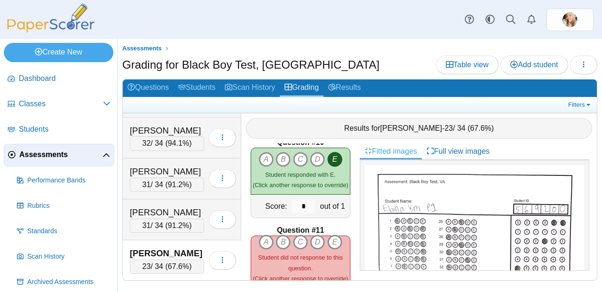
scroll to position [849, 0]
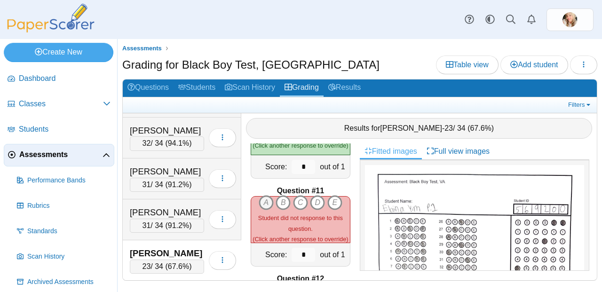
click at [266, 196] on icon "A" at bounding box center [266, 202] width 15 height 15
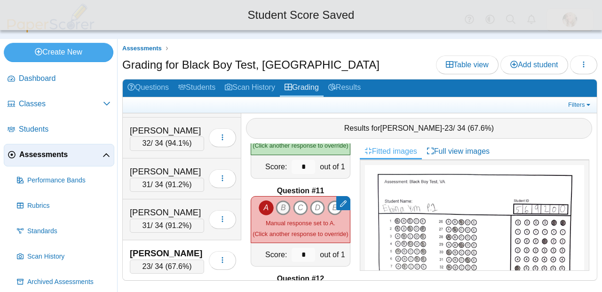
click at [283, 200] on icon "B" at bounding box center [283, 207] width 15 height 15
type input "*"
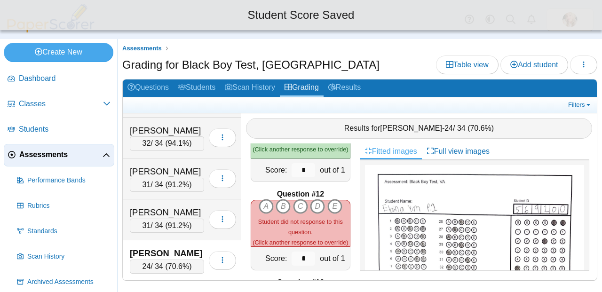
scroll to position [934, 0]
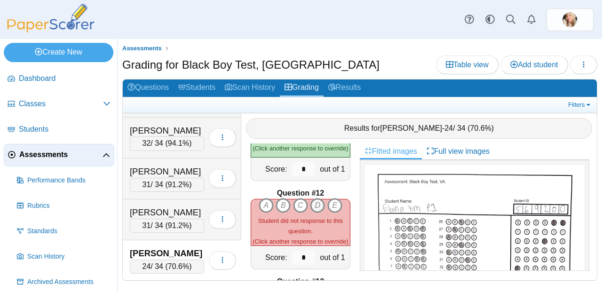
click at [317, 204] on icon "D" at bounding box center [317, 205] width 15 height 15
type input "*"
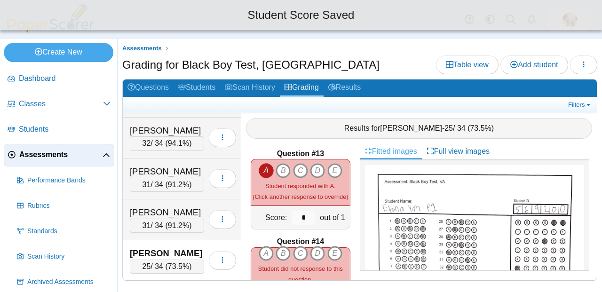
scroll to position [1055, 0]
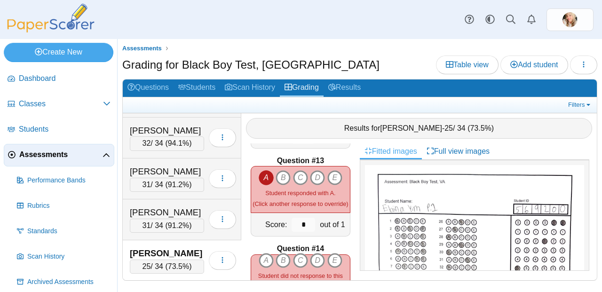
click at [260, 170] on icon "A" at bounding box center [266, 177] width 15 height 15
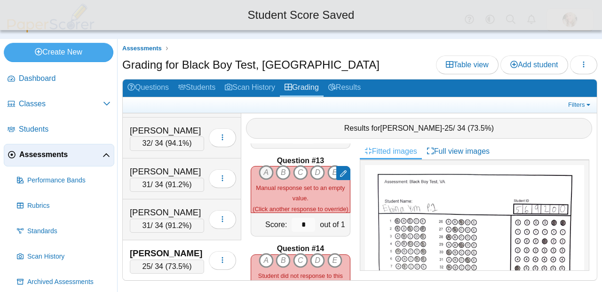
click at [266, 171] on icon "A" at bounding box center [266, 172] width 15 height 15
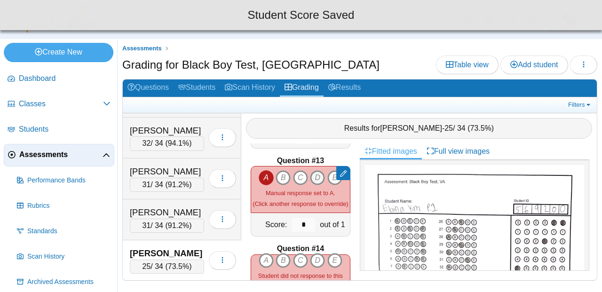
click at [310, 174] on icon "D" at bounding box center [317, 177] width 15 height 15
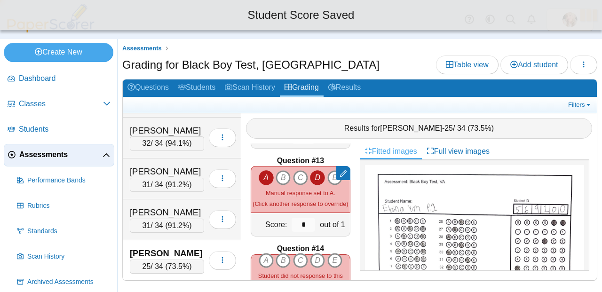
type input "*"
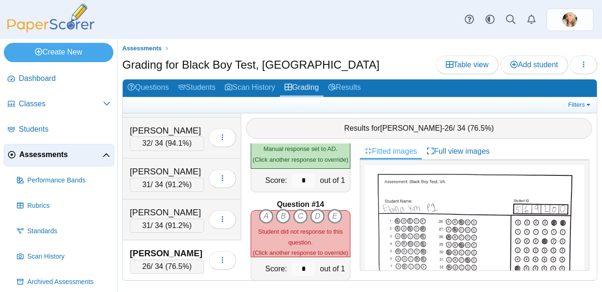
scroll to position [1142, 0]
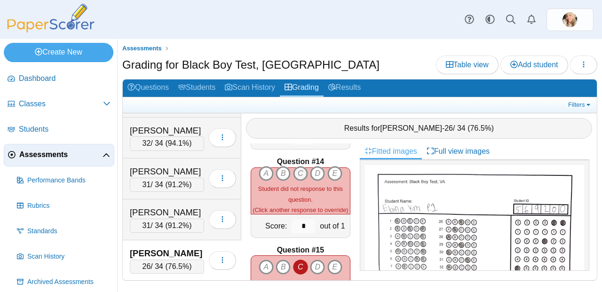
click at [298, 168] on icon "C" at bounding box center [300, 173] width 15 height 15
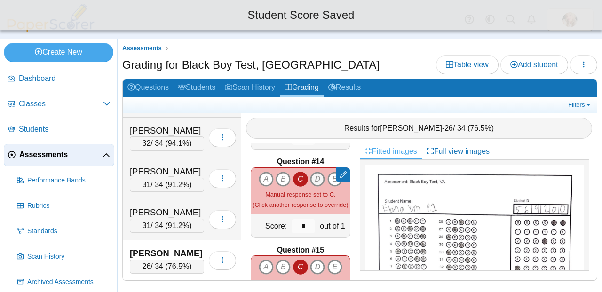
click at [315, 172] on icon "D" at bounding box center [317, 179] width 15 height 15
type input "*"
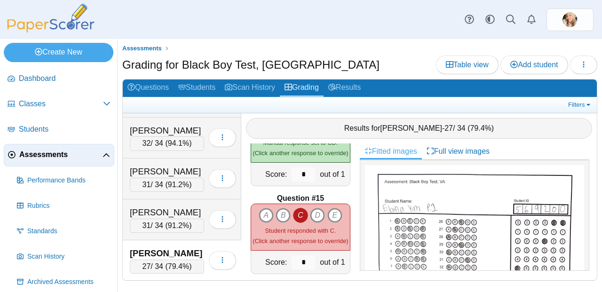
scroll to position [1205, 0]
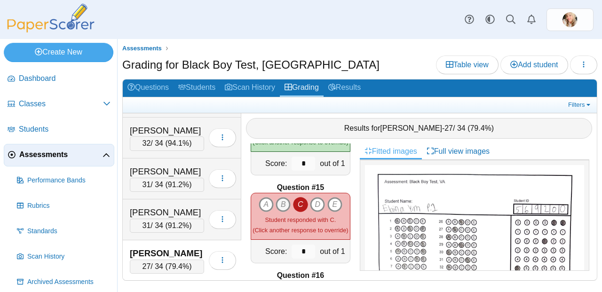
click at [282, 199] on icon "B" at bounding box center [283, 204] width 15 height 15
type input "*"
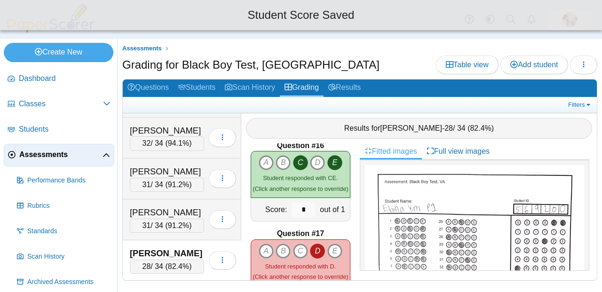
scroll to position [1346, 0]
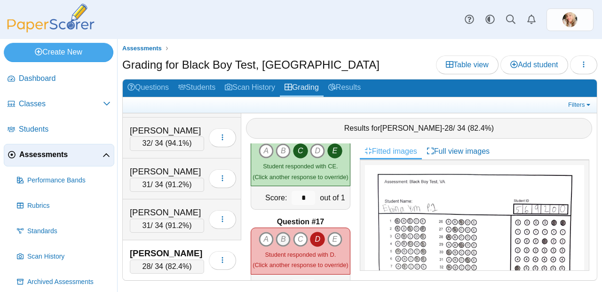
click at [282, 234] on icon "B" at bounding box center [283, 239] width 15 height 15
click at [299, 235] on icon "C" at bounding box center [300, 239] width 15 height 15
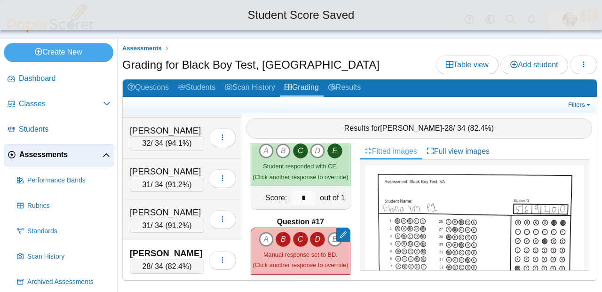
type input "*"
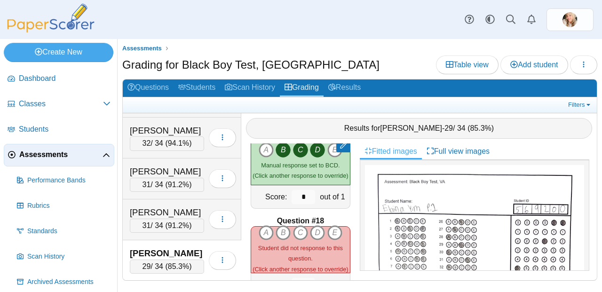
scroll to position [1442, 0]
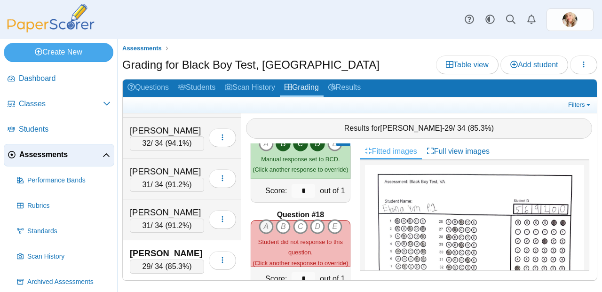
click at [266, 221] on icon "A" at bounding box center [266, 226] width 15 height 15
type input "*"
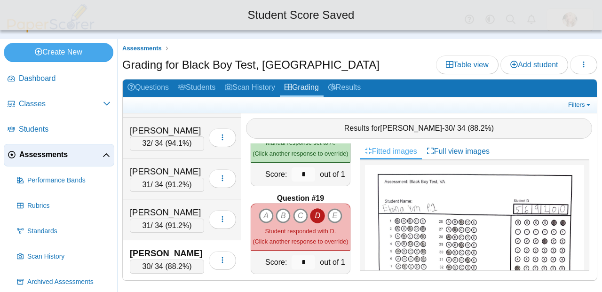
scroll to position [1555, 0]
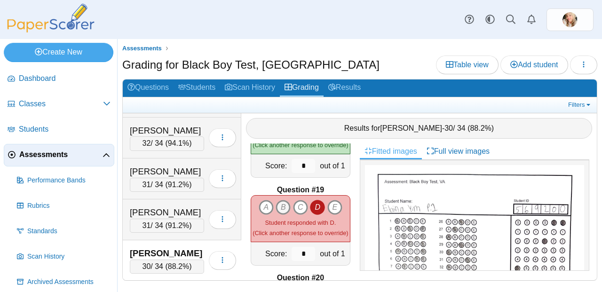
click at [282, 200] on icon "B" at bounding box center [283, 207] width 15 height 15
type input "*"
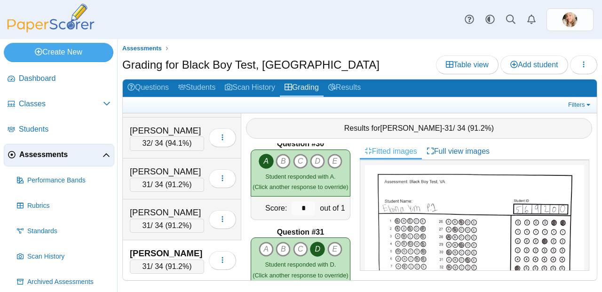
scroll to position [2270, 0]
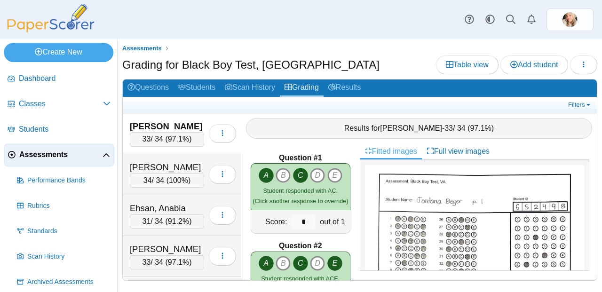
scroll to position [529, 0]
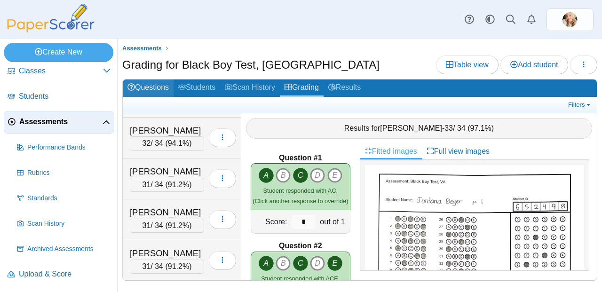
click at [156, 91] on link "Questions" at bounding box center [148, 87] width 51 height 17
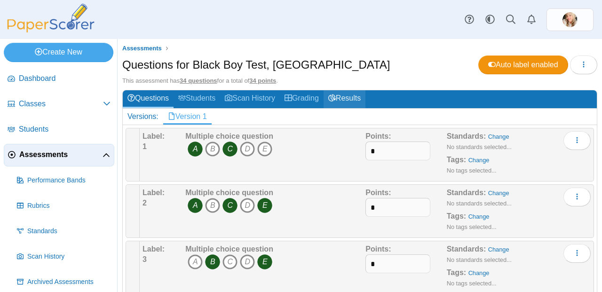
click at [336, 98] on use at bounding box center [332, 98] width 8 height 7
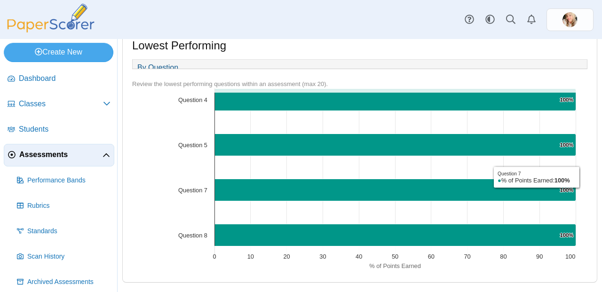
scroll to position [753, 0]
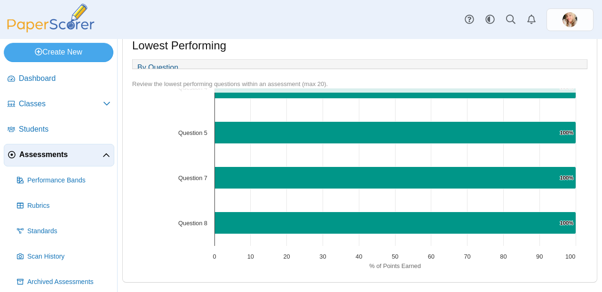
click at [165, 60] on link "By Question" at bounding box center [158, 68] width 50 height 16
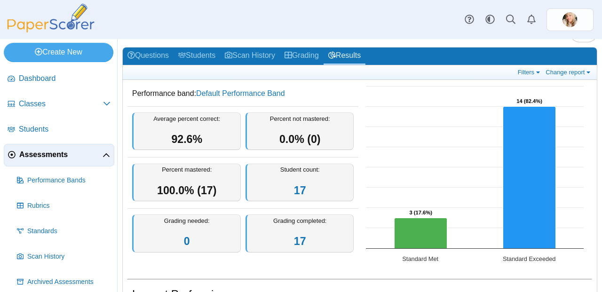
scroll to position [0, 0]
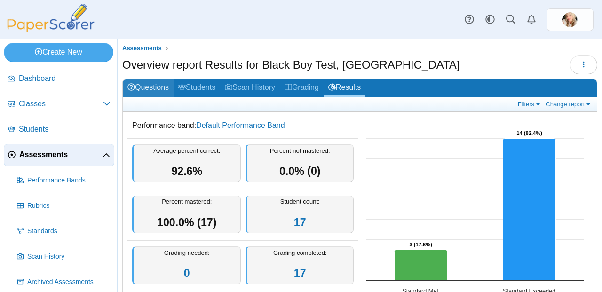
click at [149, 81] on link "Questions" at bounding box center [148, 87] width 51 height 17
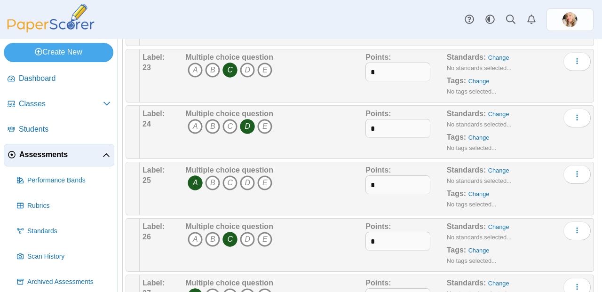
scroll to position [1290, 0]
